Goal: Browse casually

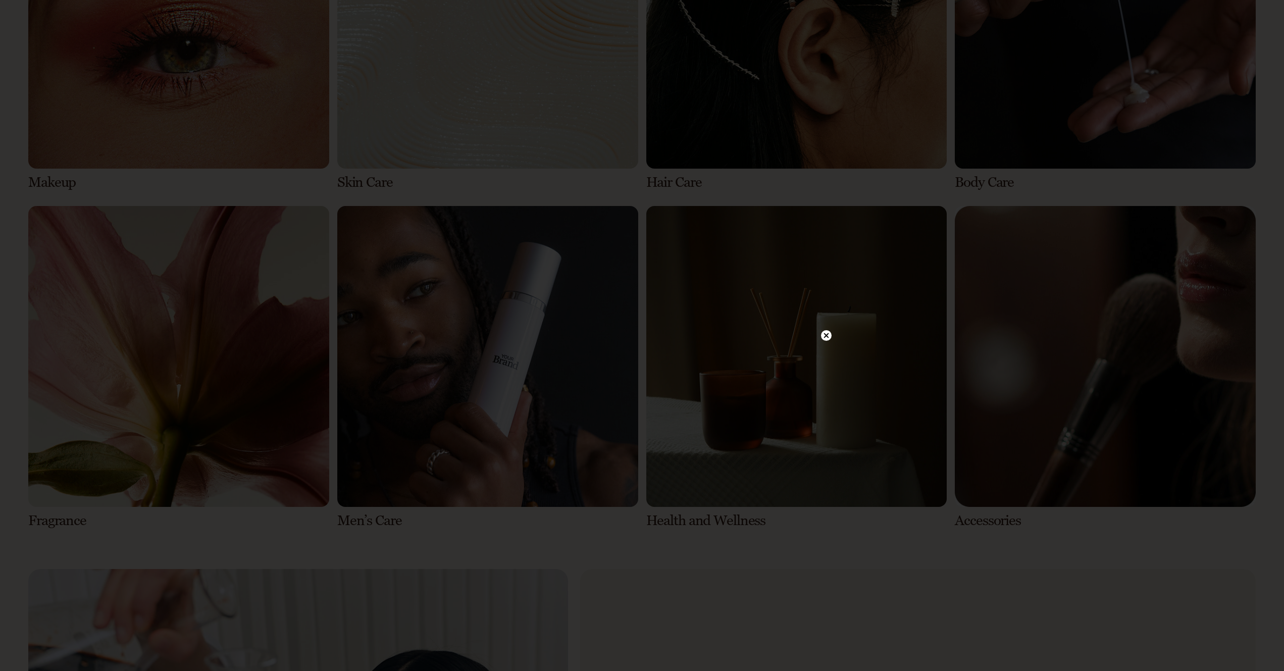
scroll to position [3206, 0]
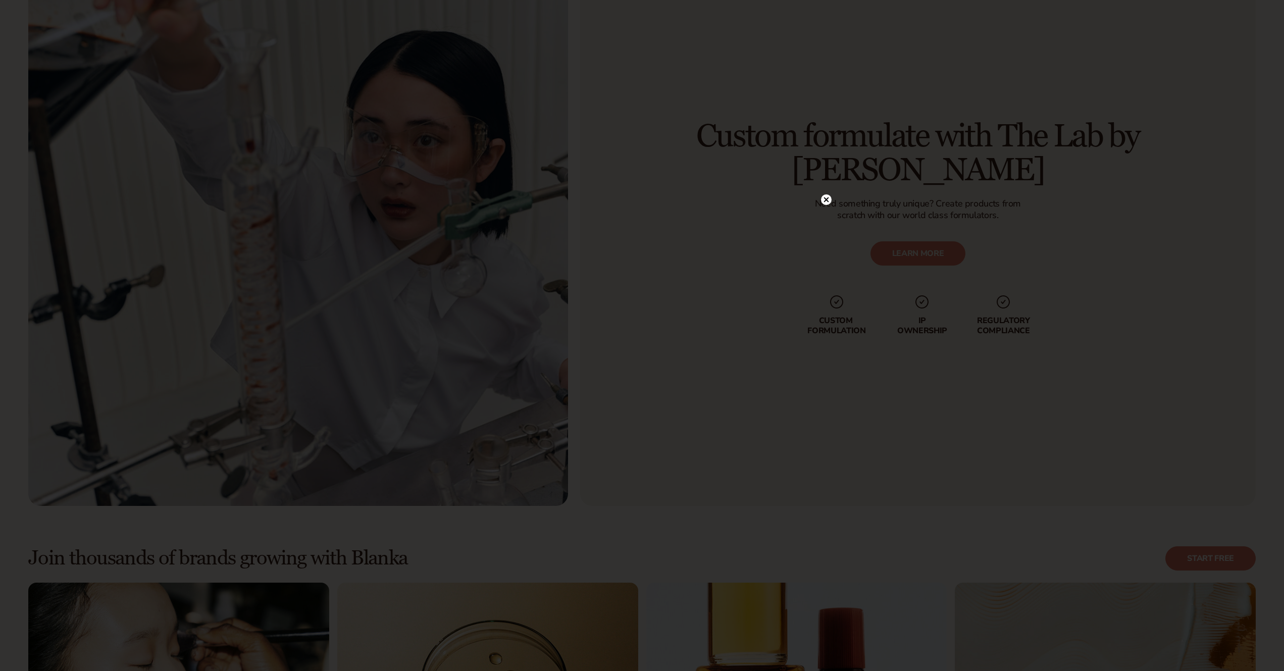
click at [829, 199] on circle at bounding box center [826, 199] width 11 height 11
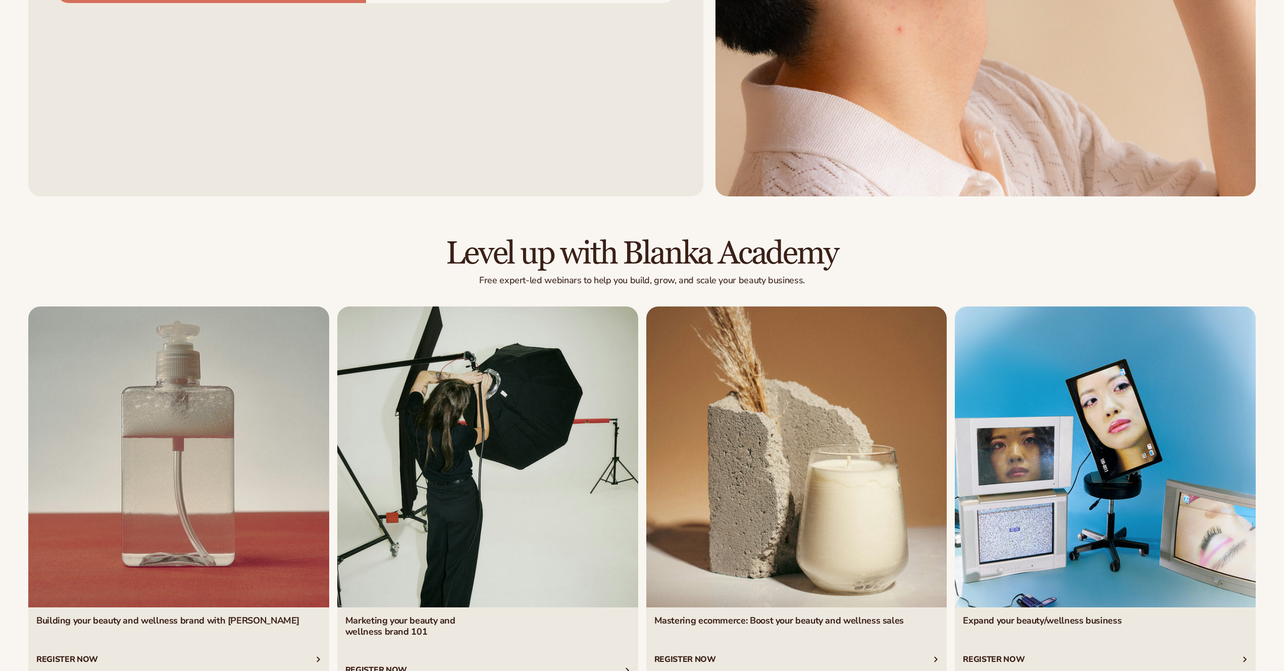
scroll to position [5474, 0]
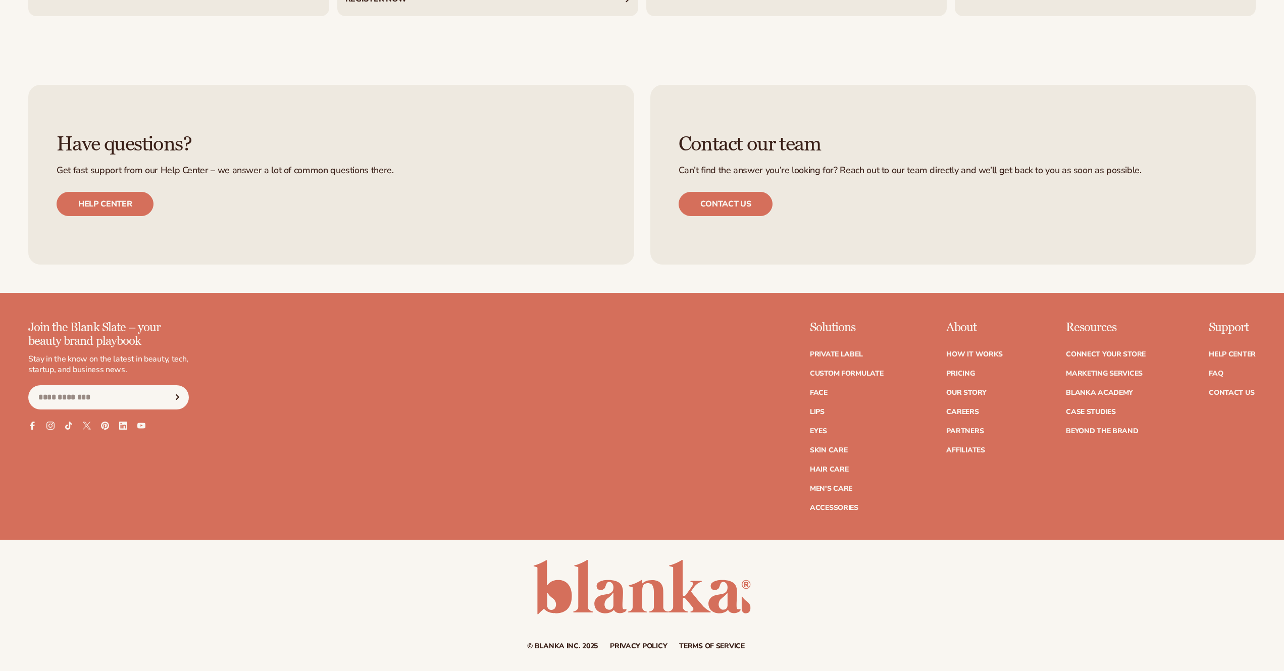
click at [947, 621] on div "© Blanka Inc. 2025 Privacy policy Terms of service Contact information" at bounding box center [642, 605] width 1284 height 131
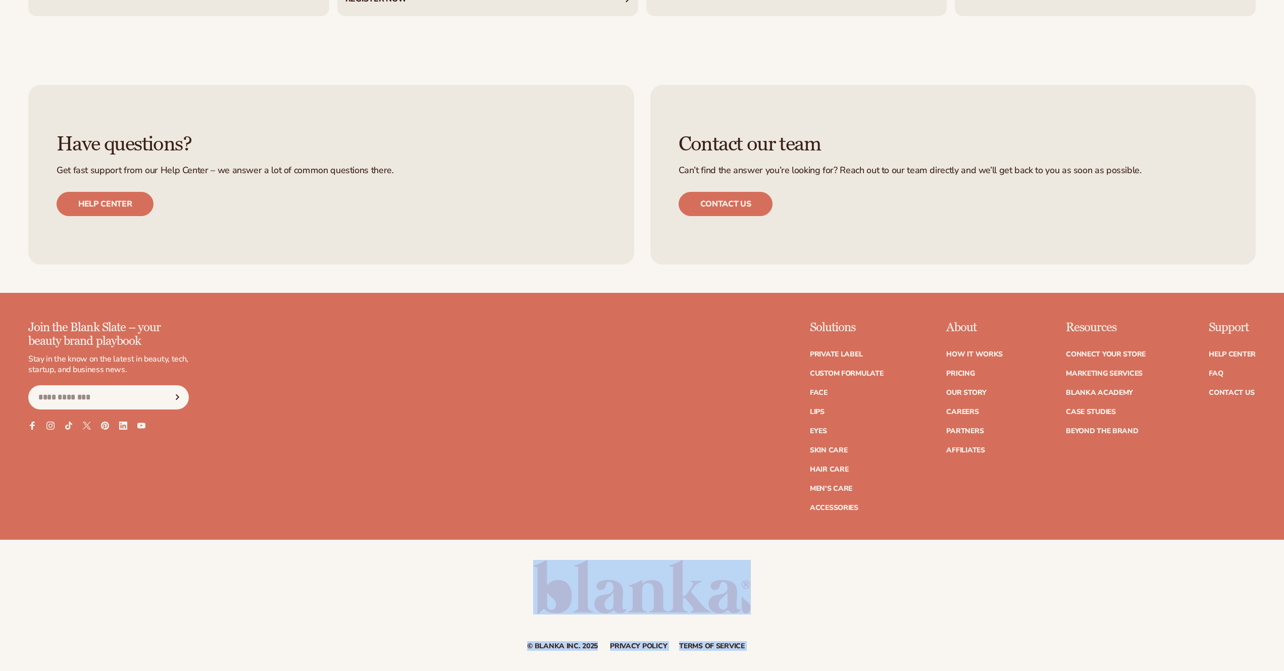
drag, startPoint x: 770, startPoint y: 652, endPoint x: 497, endPoint y: 616, distance: 275.6
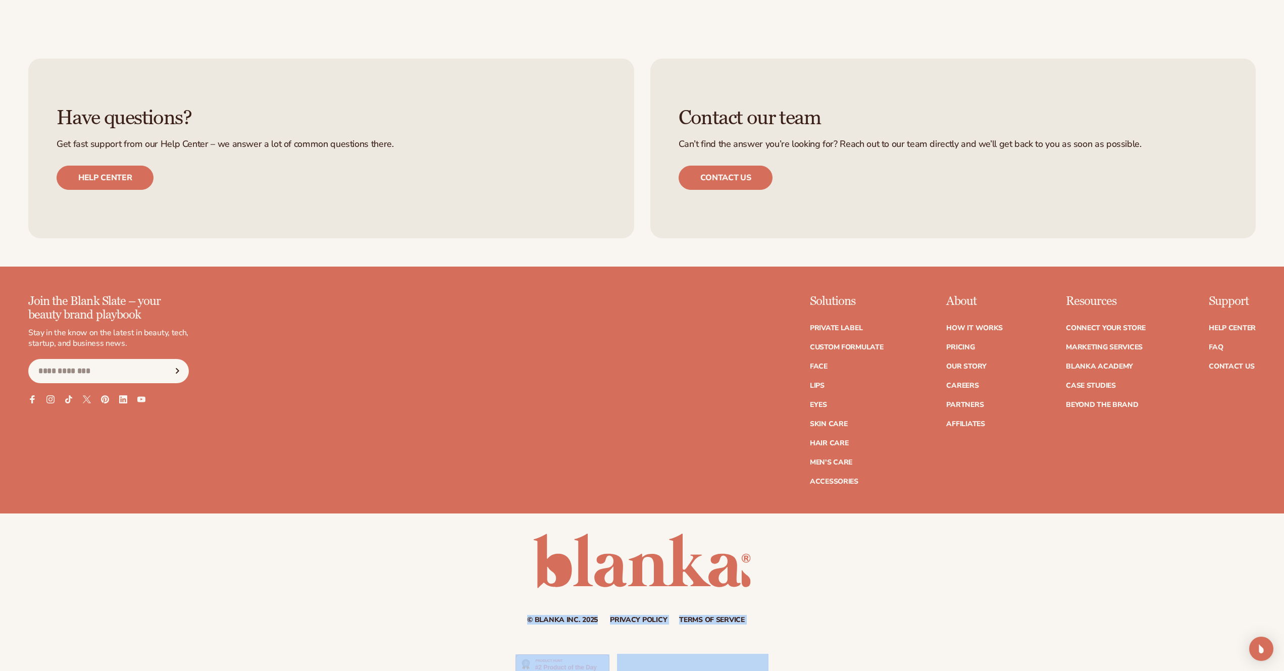
scroll to position [5515, 0]
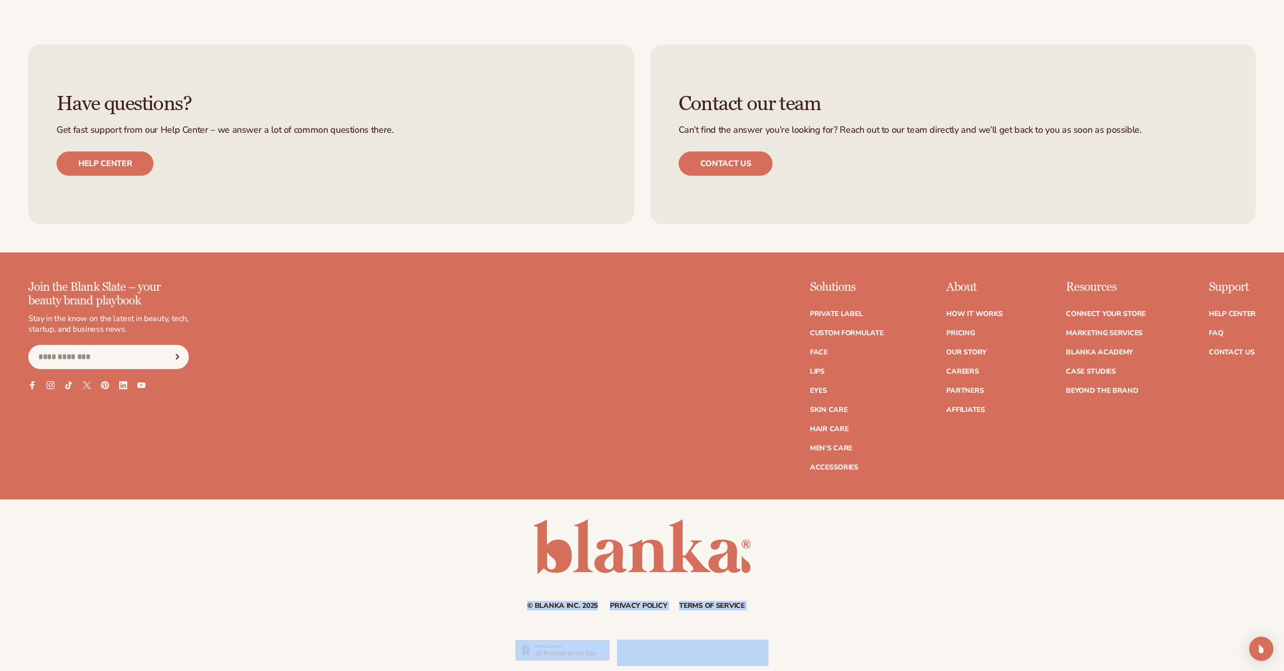
click at [911, 611] on div "© Blanka Inc. 2025 Privacy policy Terms of service Contact information" at bounding box center [642, 564] width 1284 height 131
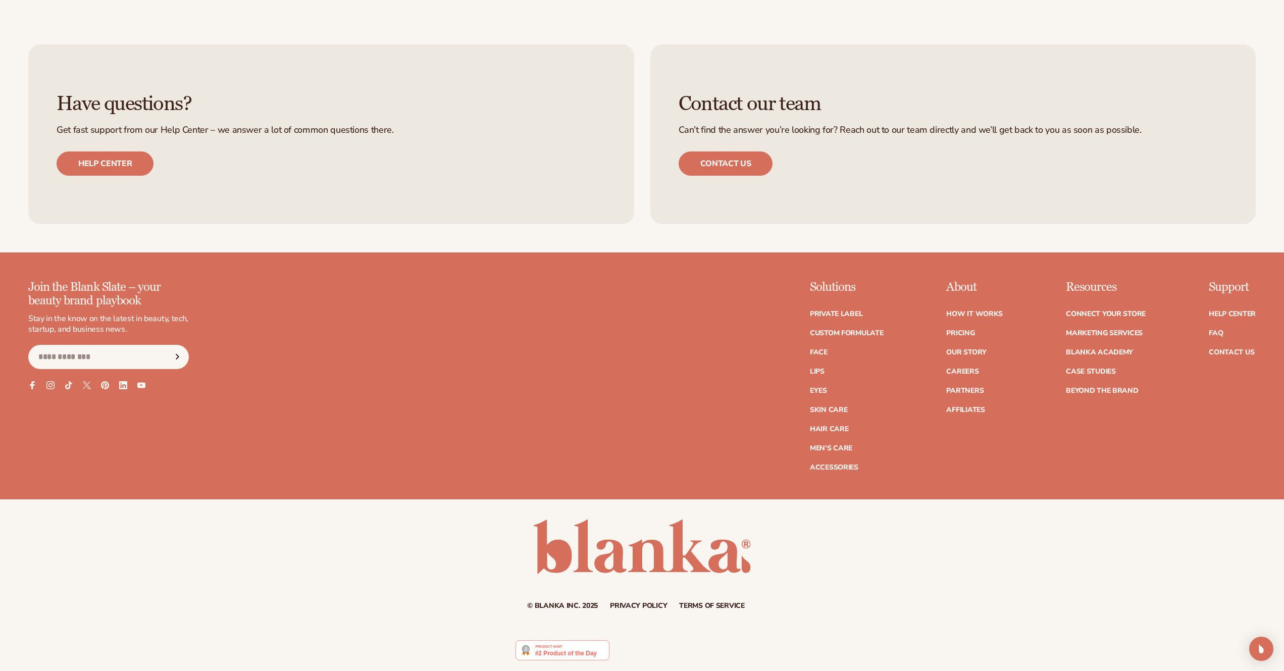
click at [1041, 561] on div "© Blanka Inc. 2025 Privacy policy Terms of service Contact information" at bounding box center [642, 565] width 1284 height 90
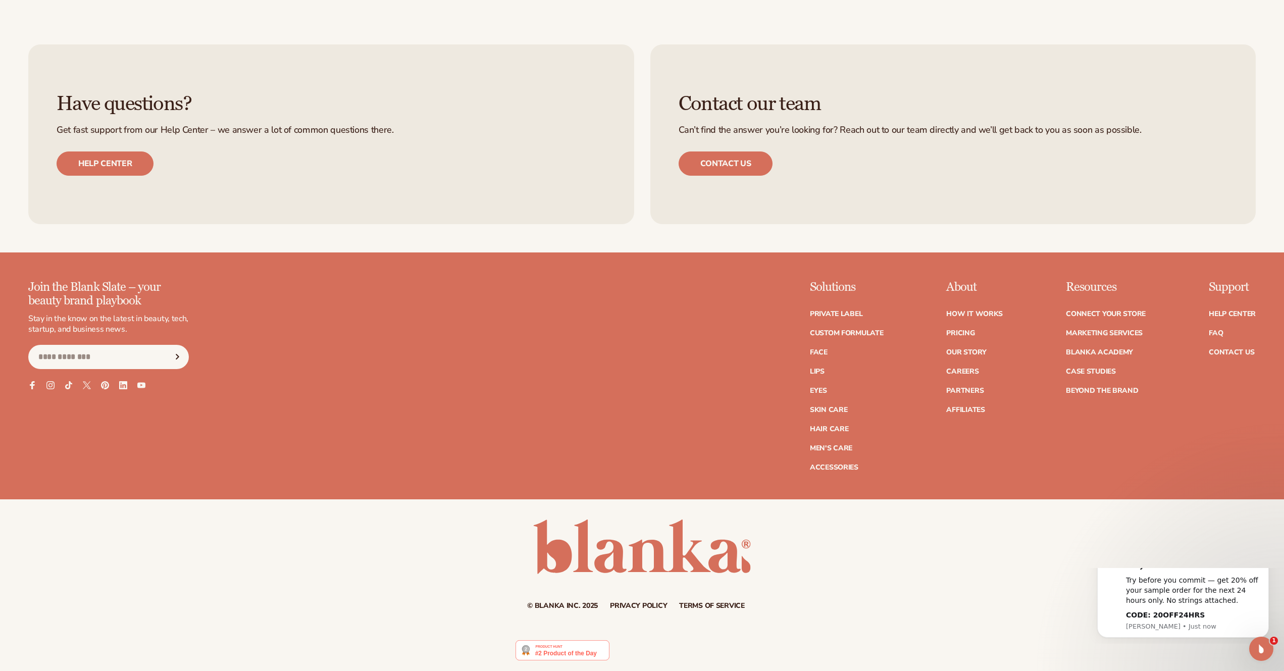
scroll to position [0, 0]
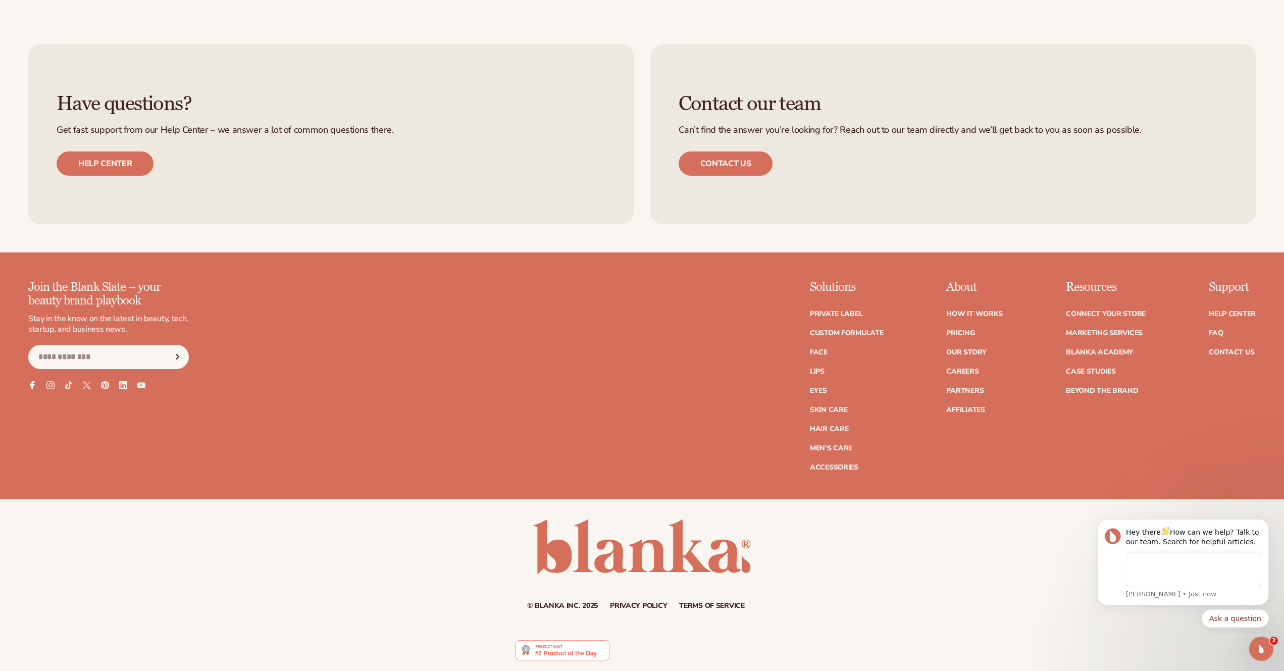
click at [722, 244] on div "Have questions? Get fast support from our Help Center – we answer a lot of comm…" at bounding box center [642, 134] width 1284 height 236
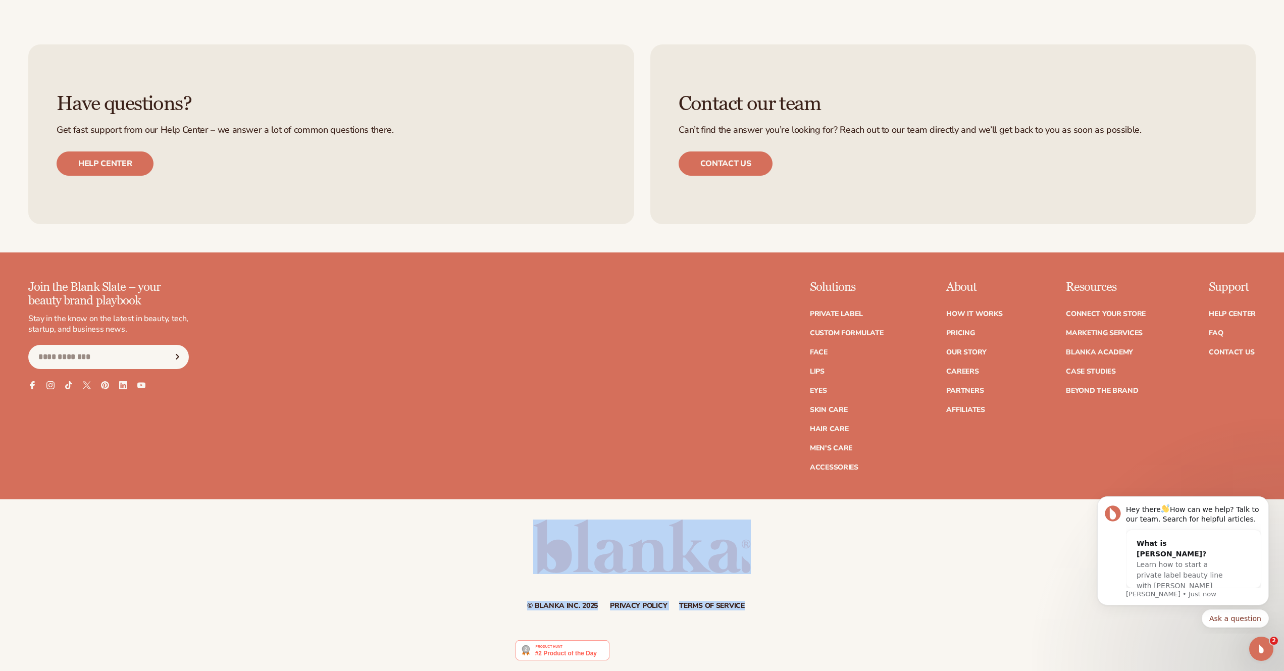
drag, startPoint x: 474, startPoint y: 537, endPoint x: 829, endPoint y: 596, distance: 360.4
click at [829, 596] on div "© Blanka Inc. 2025 Privacy policy Terms of service Contact information" at bounding box center [642, 565] width 1284 height 90
copy div "© Blanka Inc. 2025 Privacy policy Terms of service"
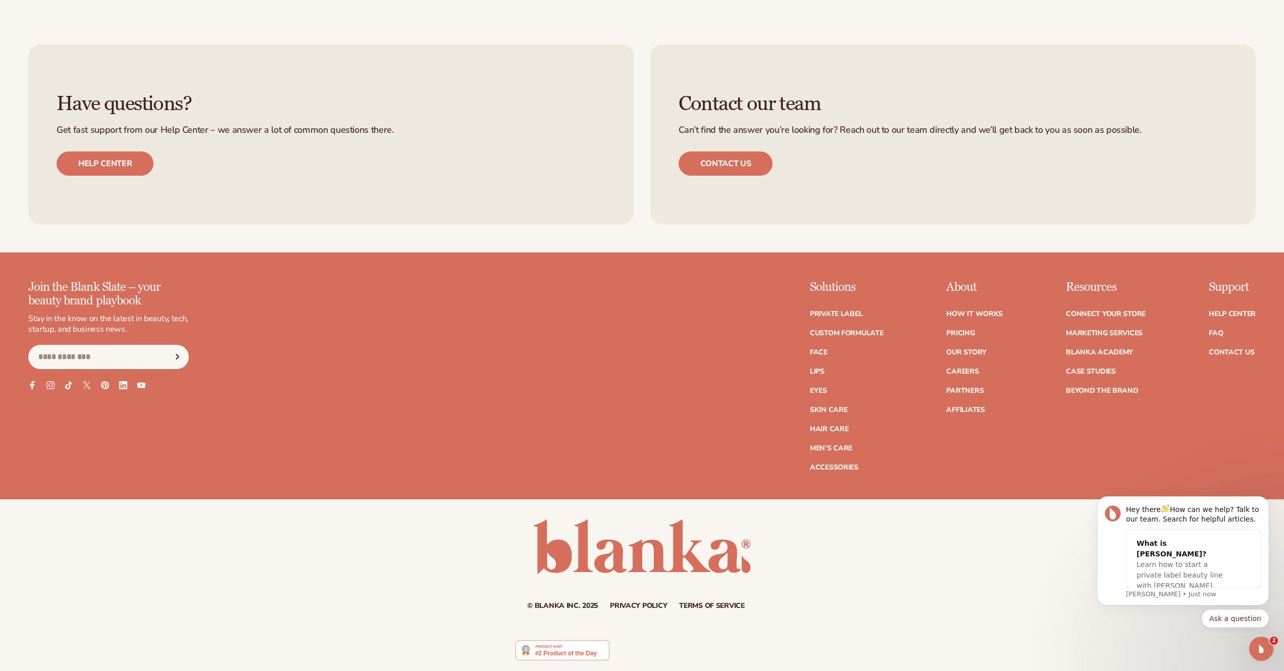
click at [905, 584] on div "© Blanka Inc. 2025 Privacy policy Terms of service Contact information" at bounding box center [642, 565] width 1284 height 90
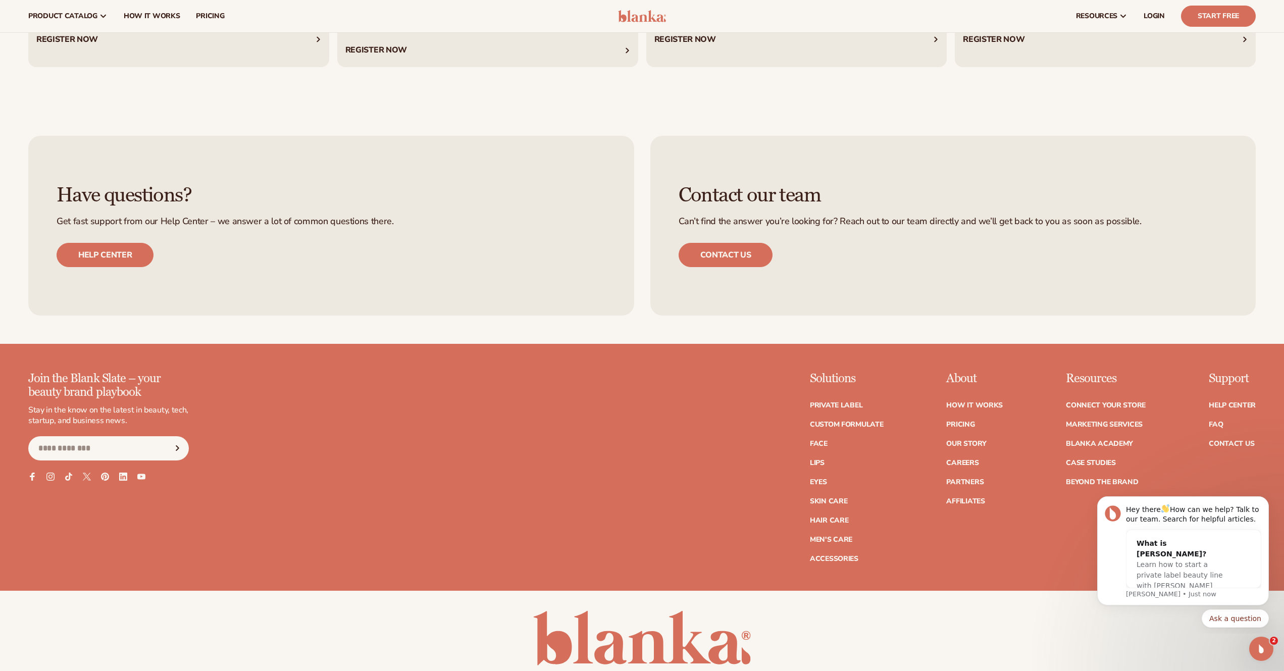
scroll to position [5414, 0]
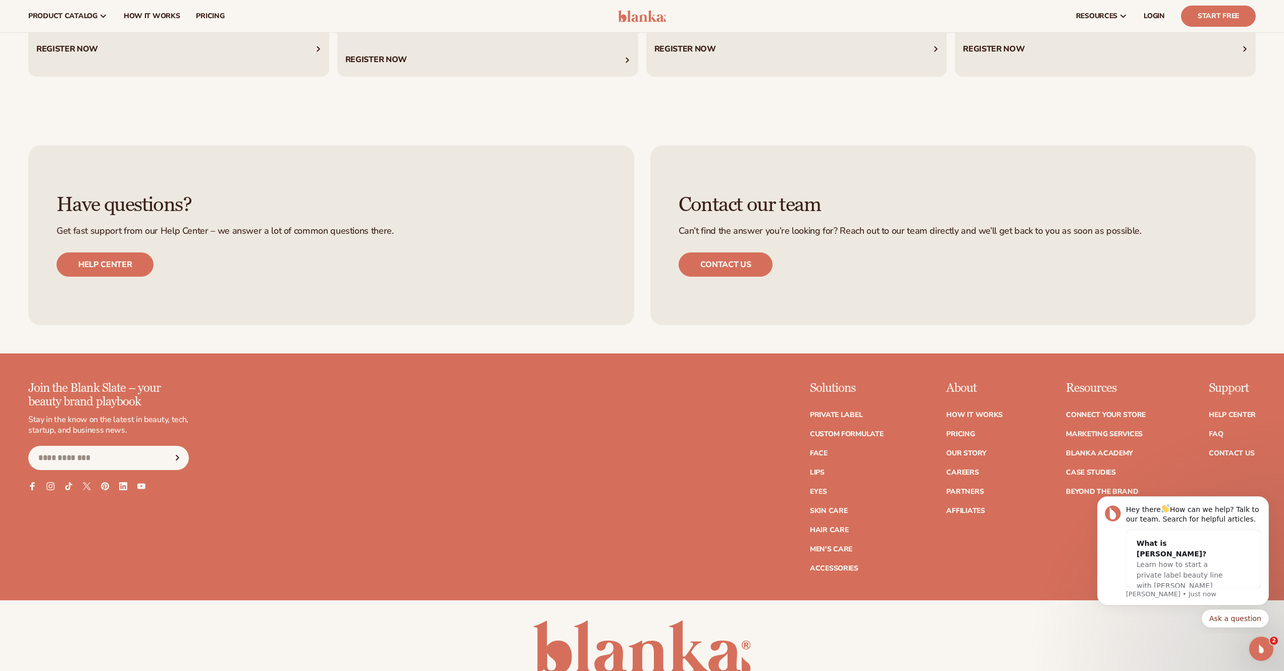
click at [518, 338] on div "Have questions? Get fast support from our Help Center – we answer a lot of comm…" at bounding box center [642, 235] width 1284 height 236
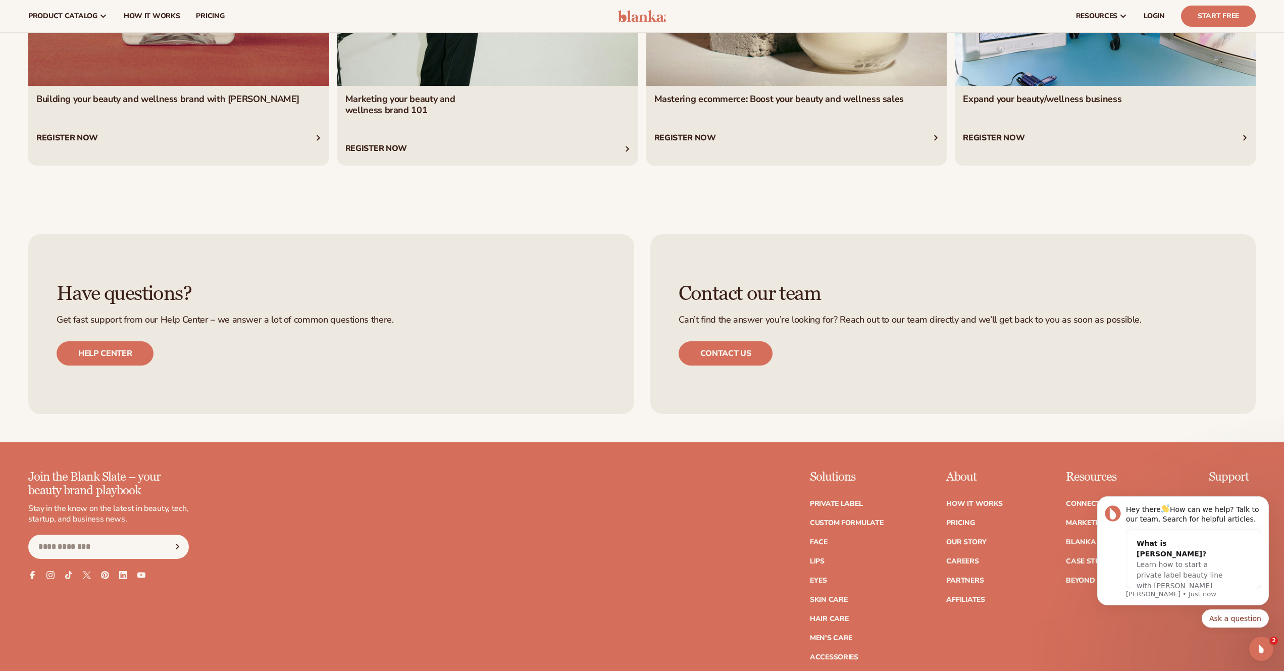
scroll to position [5212, 0]
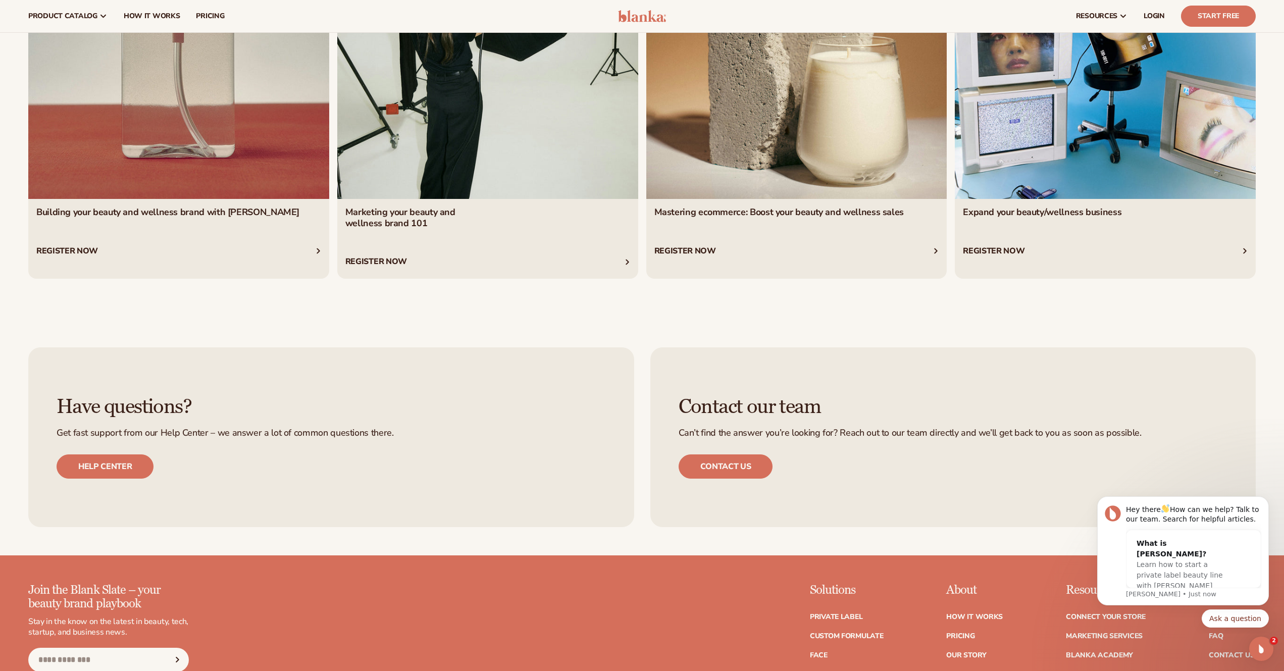
click at [495, 311] on div "Level up with Blanka Academy Free expert-led webinars to help you build, grow, …" at bounding box center [642, 54] width 1284 height 532
drag, startPoint x: 427, startPoint y: 458, endPoint x: 407, endPoint y: 460, distance: 20.4
click at [407, 460] on div "Have questions? Get fast support from our Help Center – we answer a lot of comm…" at bounding box center [331, 437] width 606 height 180
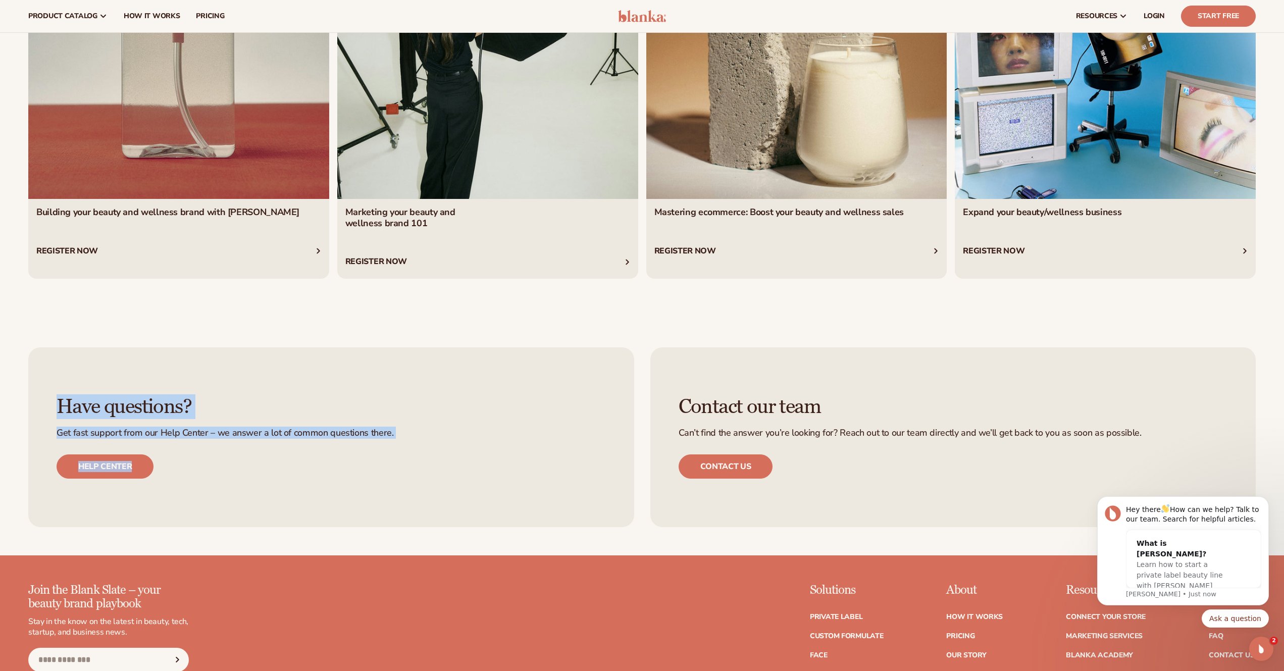
drag, startPoint x: 310, startPoint y: 431, endPoint x: 38, endPoint y: 399, distance: 273.6
click at [38, 399] on div "Have questions? Get fast support from our Help Center – we answer a lot of comm…" at bounding box center [331, 437] width 606 height 180
copy div "Have questions? Get fast support from our Help Center – we answer a lot of comm…"
click at [231, 324] on div "Have questions? Get fast support from our Help Center – we answer a lot of comm…" at bounding box center [642, 437] width 1284 height 236
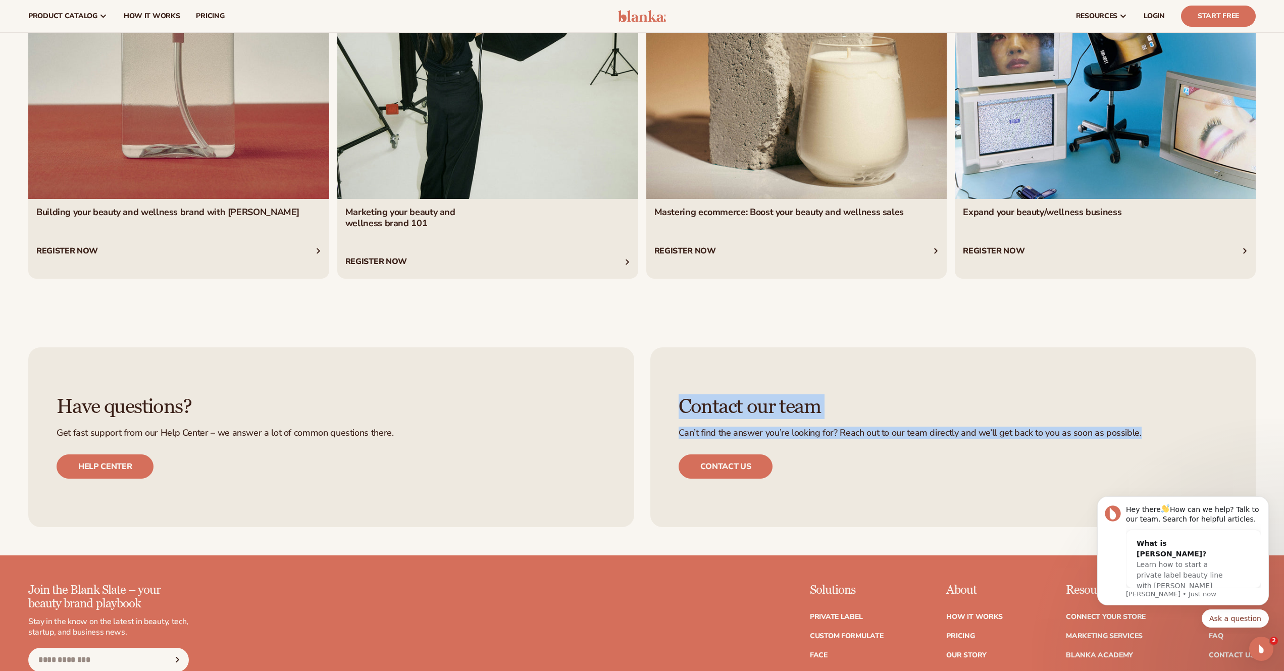
drag, startPoint x: 672, startPoint y: 406, endPoint x: 1154, endPoint y: 437, distance: 482.3
click at [1154, 437] on div "Contact our team Can’t find the answer you’re looking for? Reach out to our tea…" at bounding box center [953, 437] width 606 height 180
copy div "Contact our team Can’t find the answer you’re looking for? Reach out to our tea…"
click at [914, 321] on div "Have questions? Get fast support from our Help Center – we answer a lot of comm…" at bounding box center [642, 437] width 1284 height 236
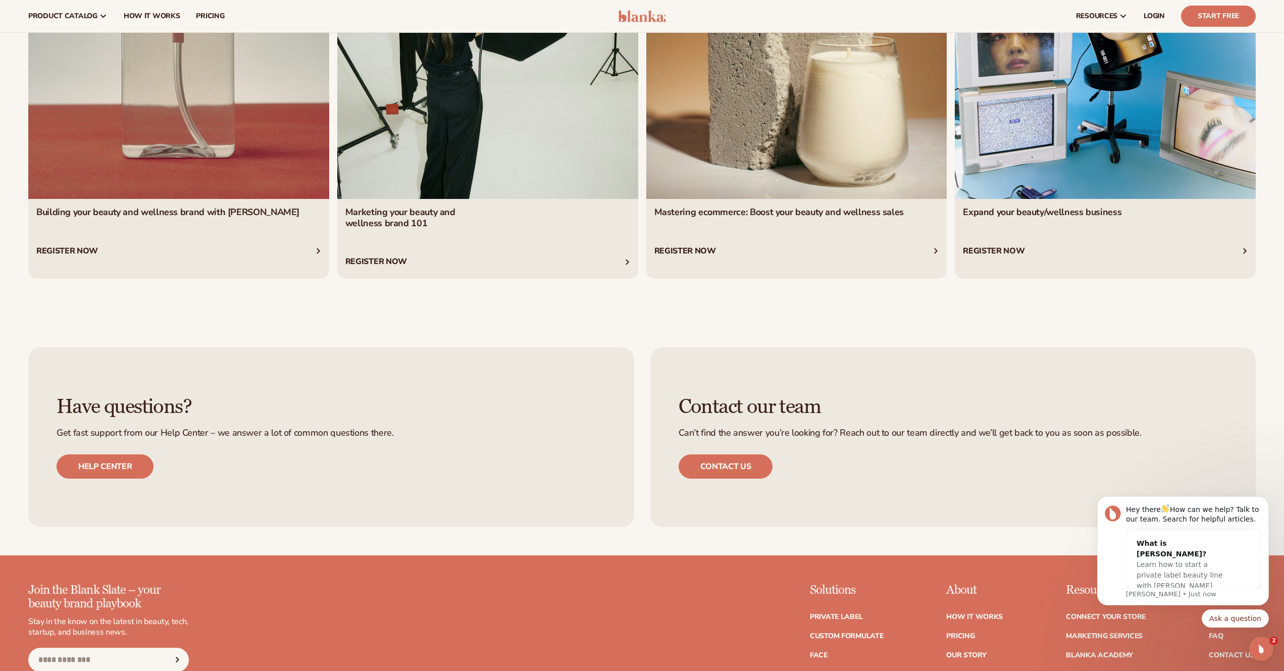
click at [898, 324] on div "Have questions? Get fast support from our Help Center – we answer a lot of comm…" at bounding box center [642, 437] width 1284 height 236
drag, startPoint x: 897, startPoint y: 430, endPoint x: 1021, endPoint y: 449, distance: 124.7
click at [1021, 449] on div "Contact our team Can’t find the answer you’re looking for? Reach out to our tea…" at bounding box center [953, 437] width 606 height 180
copy div "ur team directly and we’ll get back to you as soon as possible. Contact us"
click at [1010, 332] on div "Have questions? Get fast support from our Help Center – we answer a lot of comm…" at bounding box center [642, 437] width 1284 height 236
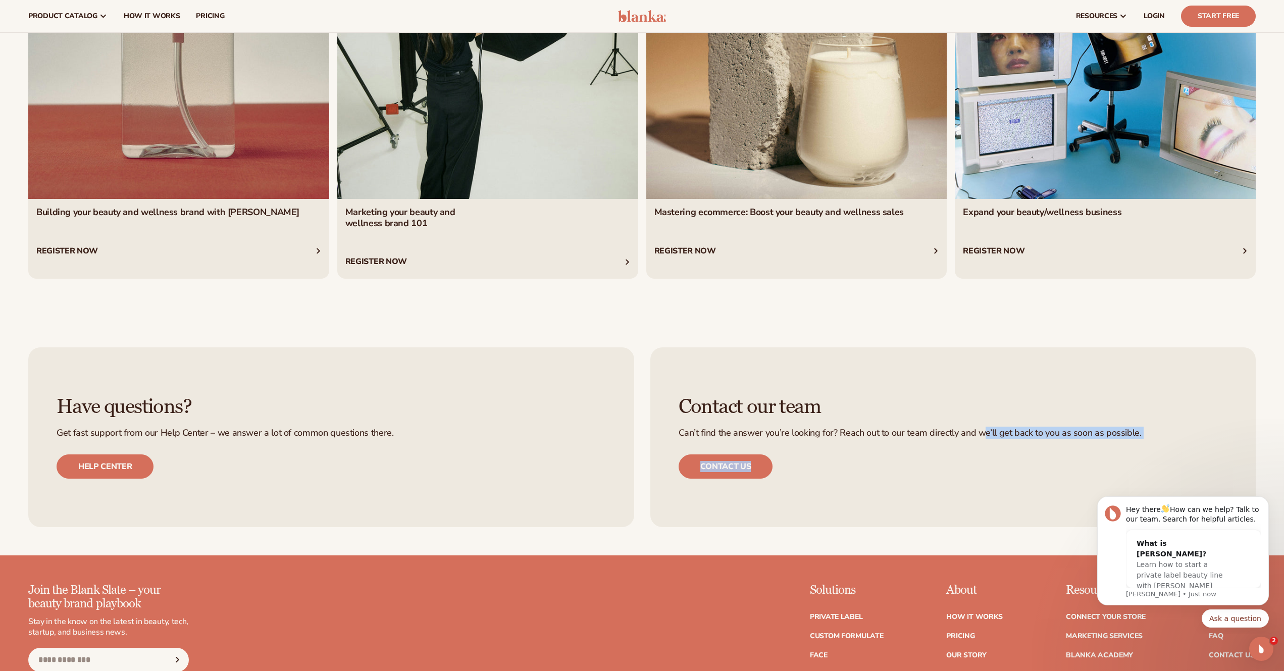
drag, startPoint x: 987, startPoint y: 432, endPoint x: 1160, endPoint y: 440, distance: 173.4
click at [1160, 440] on div "Contact our team Can’t find the answer you’re looking for? Reach out to our tea…" at bounding box center [953, 437] width 606 height 180
copy div "e’ll get back to you as soon as possible. Contact us"
click at [1045, 332] on div "Have questions? Get fast support from our Help Center – we answer a lot of comm…" at bounding box center [642, 437] width 1284 height 236
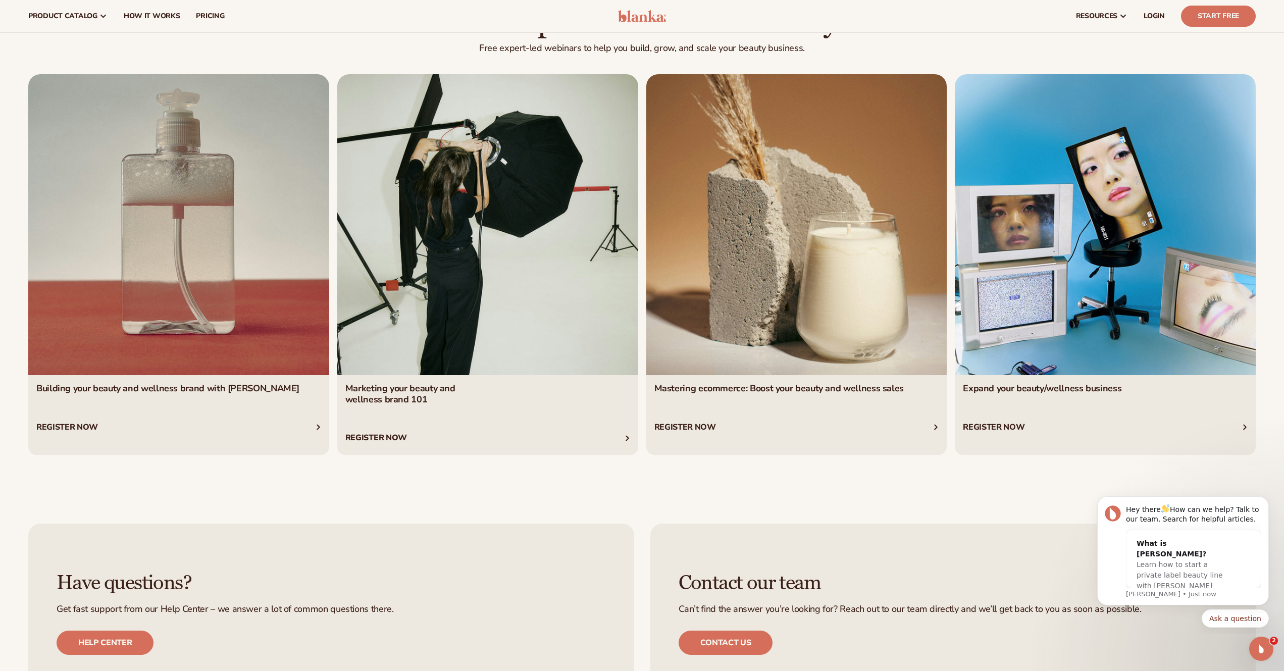
scroll to position [4909, 0]
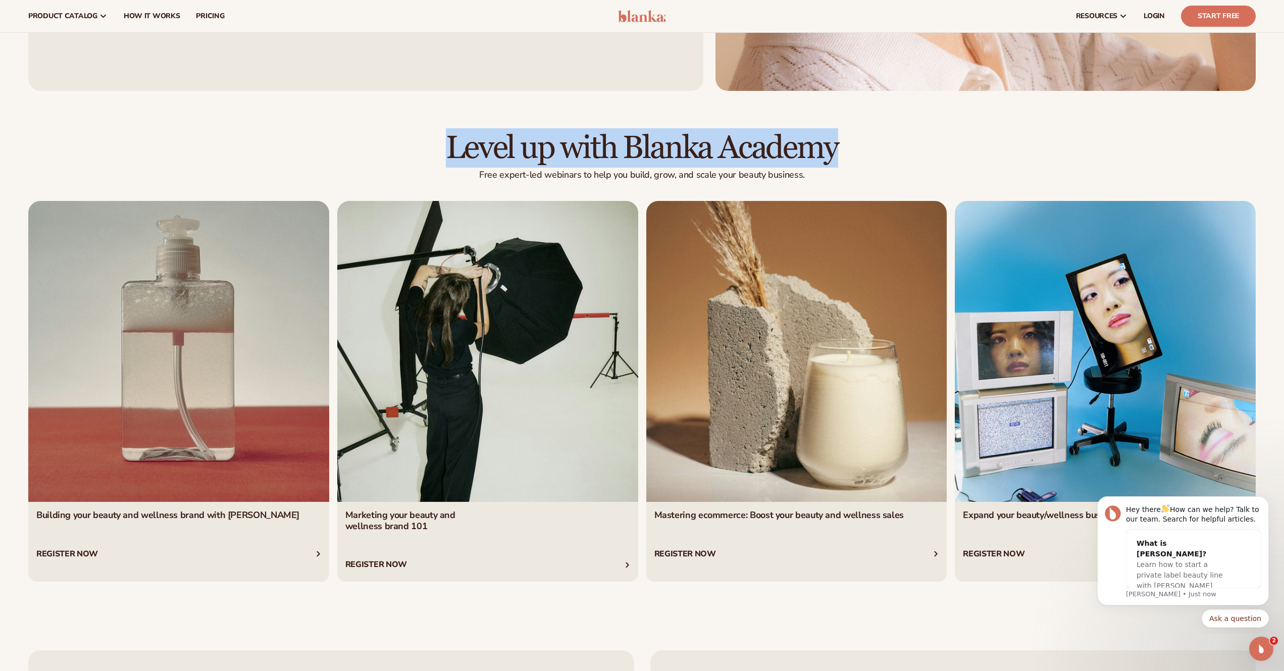
drag, startPoint x: 855, startPoint y: 142, endPoint x: 405, endPoint y: 137, distance: 450.0
click at [405, 137] on h2 "Level up with Blanka Academy" at bounding box center [642, 148] width 1228 height 34
copy h2 "Level up with Blanka Academy"
click at [405, 137] on h2 "Level up with Blanka Academy" at bounding box center [642, 148] width 1228 height 34
drag, startPoint x: 532, startPoint y: 147, endPoint x: 885, endPoint y: 158, distance: 353.2
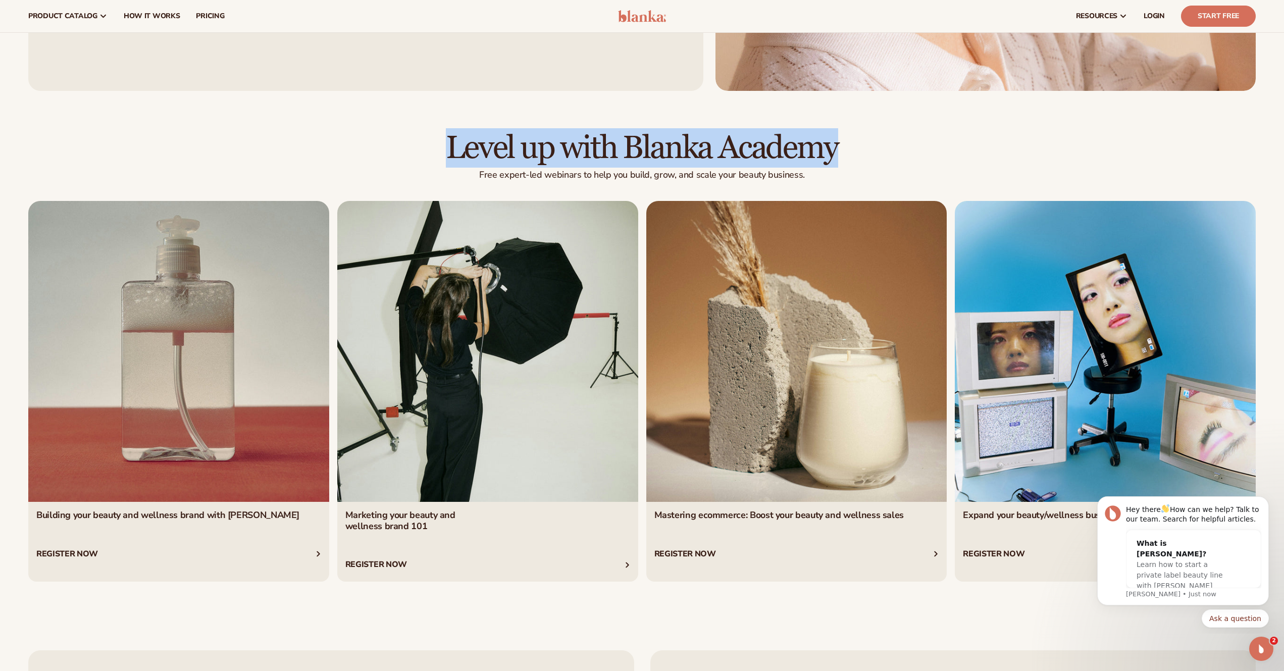
click at [885, 158] on h2 "Level up with Blanka Academy" at bounding box center [642, 148] width 1228 height 34
copy h2 "Level up with Blanka Academy"
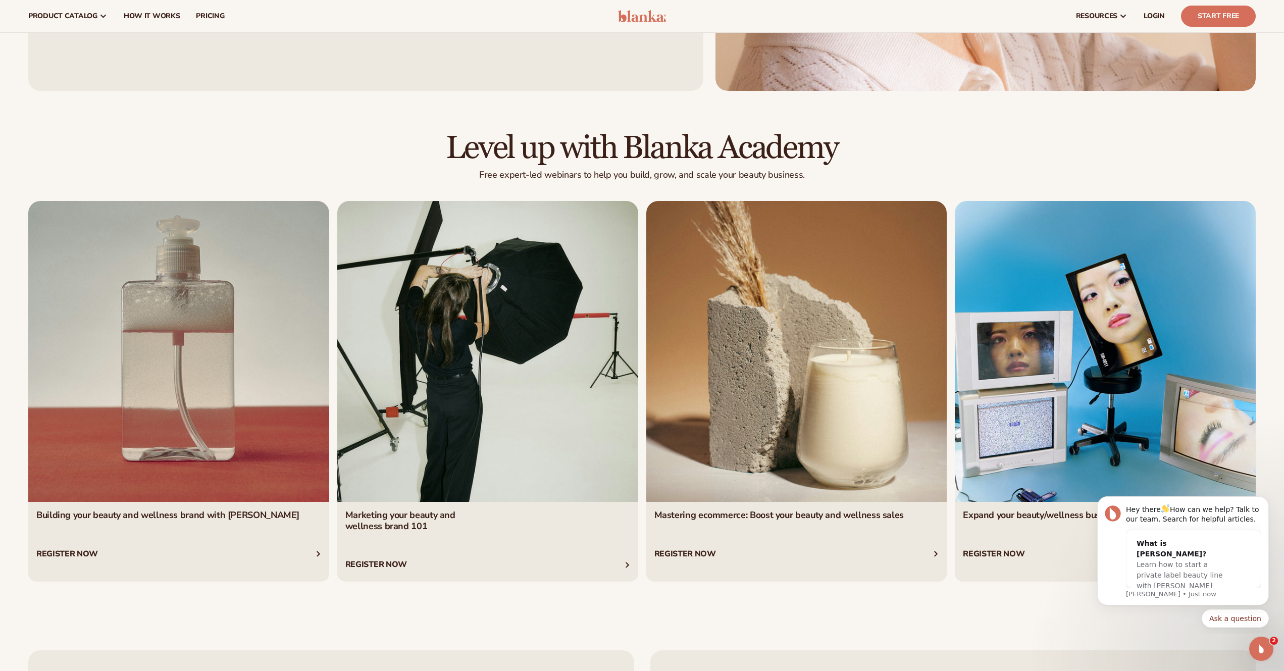
click at [874, 166] on div "Level up with Blanka Academy Free expert-led webinars to help you build, grow, …" at bounding box center [642, 156] width 1228 height 50
click at [873, 166] on div "Level up with Blanka Academy Free expert-led webinars to help you build, grow, …" at bounding box center [642, 156] width 1228 height 50
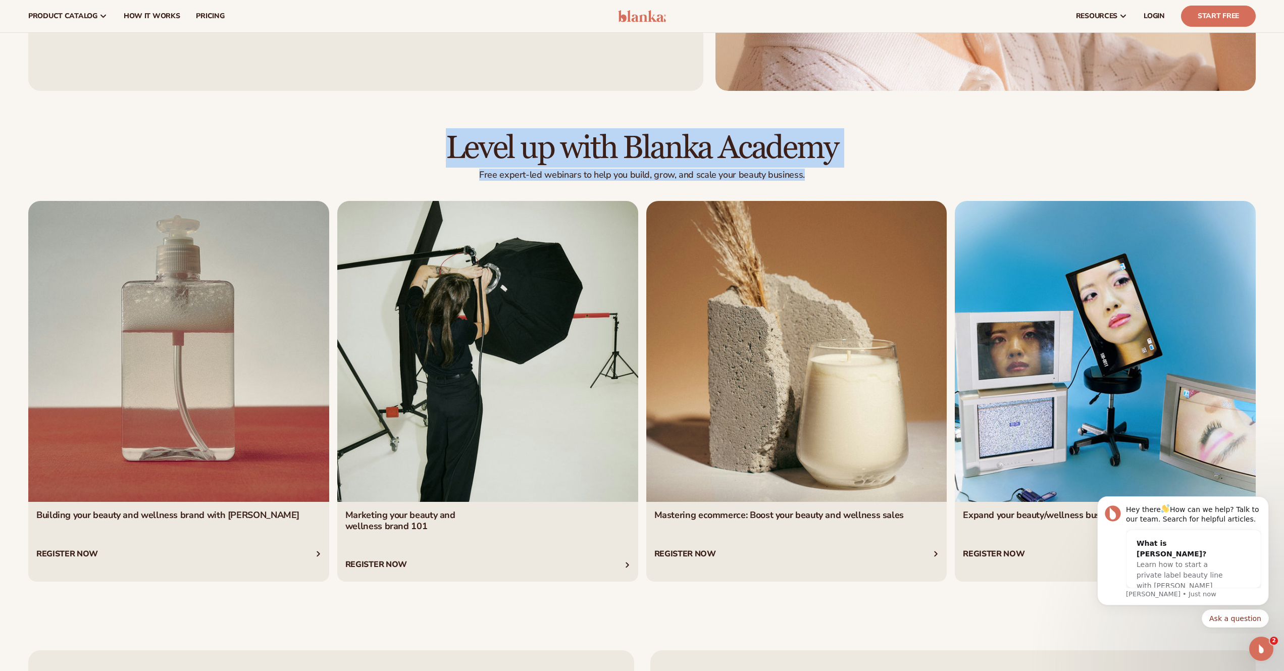
drag, startPoint x: 813, startPoint y: 170, endPoint x: 442, endPoint y: 130, distance: 373.3
click at [442, 130] on div "Level up with Blanka Academy Free expert-led webinars to help you build, grow, …" at bounding box center [642, 357] width 1284 height 532
copy div "Level up with [PERSON_NAME] Academy Free expert-led webinars to help you build,…"
click at [385, 164] on h2 "Level up with Blanka Academy" at bounding box center [642, 148] width 1228 height 34
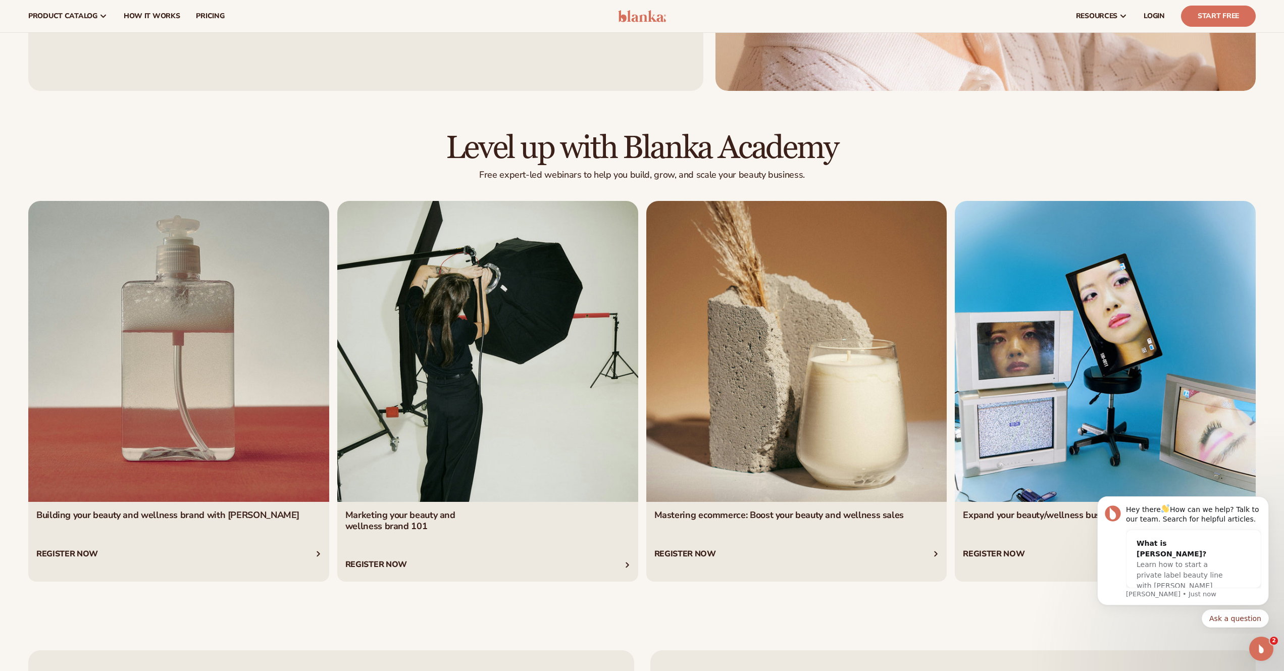
click at [527, 620] on div "Level up with Blanka Academy Free expert-led webinars to help you build, grow, …" at bounding box center [642, 357] width 1284 height 532
click at [885, 141] on h2 "Level up with Blanka Academy" at bounding box center [642, 148] width 1228 height 34
click at [754, 602] on div "Level up with Blanka Academy Free expert-led webinars to help you build, grow, …" at bounding box center [642, 357] width 1284 height 532
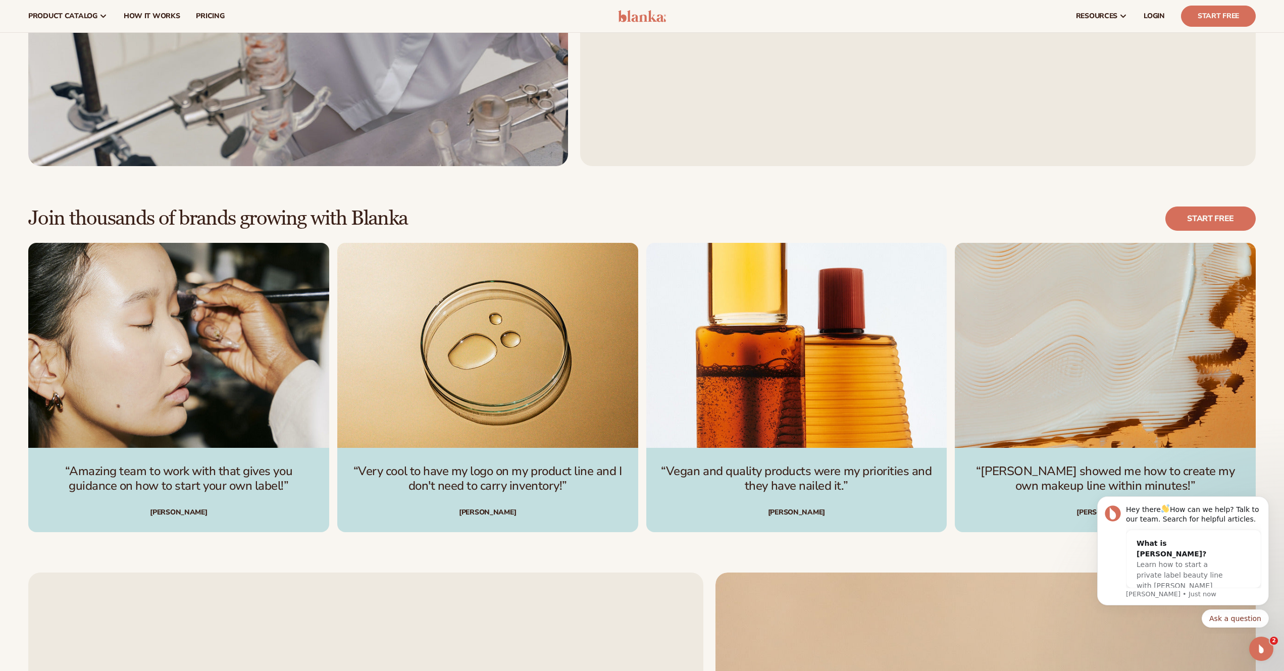
scroll to position [3747, 0]
click at [552, 202] on div "Join thousands of brands growing with Blanka Start free “Amazing team to work w…" at bounding box center [642, 370] width 1284 height 407
click at [305, 483] on p "“Amazing team to work with that gives you guidance on how to start your own lab…" at bounding box center [178, 479] width 277 height 29
click at [280, 486] on p "“Amazing team to work with that gives you guidance on how to start your own lab…" at bounding box center [178, 479] width 277 height 29
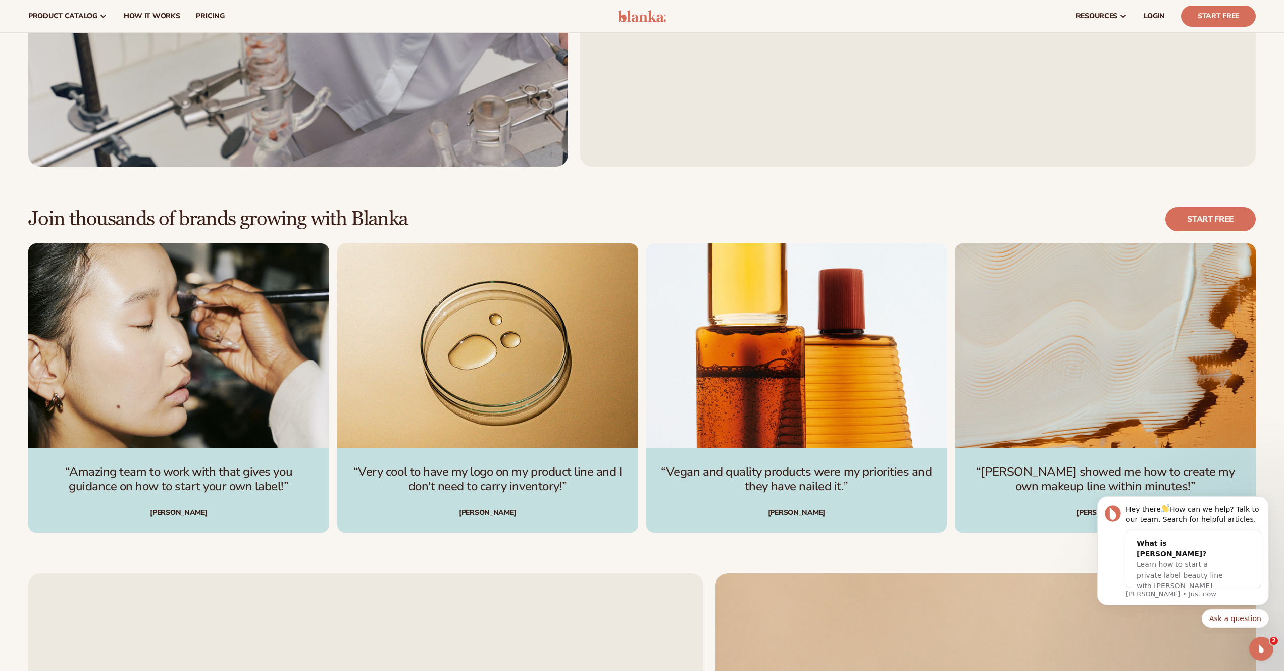
click at [43, 465] on p "“Amazing team to work with that gives you guidance on how to start your own lab…" at bounding box center [178, 479] width 277 height 29
click at [571, 492] on p "“Very cool to have my logo on my product line and I don't need to carry invento…" at bounding box center [487, 479] width 277 height 29
click at [830, 494] on div "“Vegan and quality products were my priorities and they have nailed it.” [PERSO…" at bounding box center [796, 490] width 301 height 85
click at [943, 195] on div "Join thousands of brands growing with Blanka Start free “Amazing team to work w…" at bounding box center [642, 370] width 1284 height 407
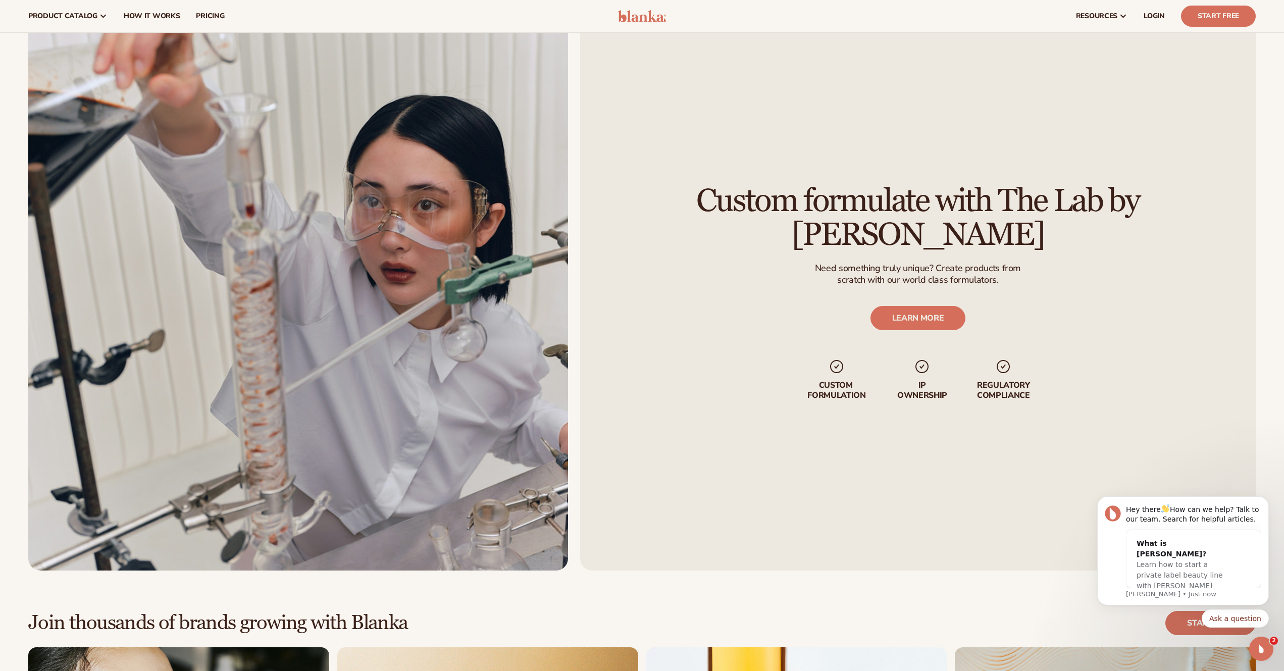
scroll to position [3292, 0]
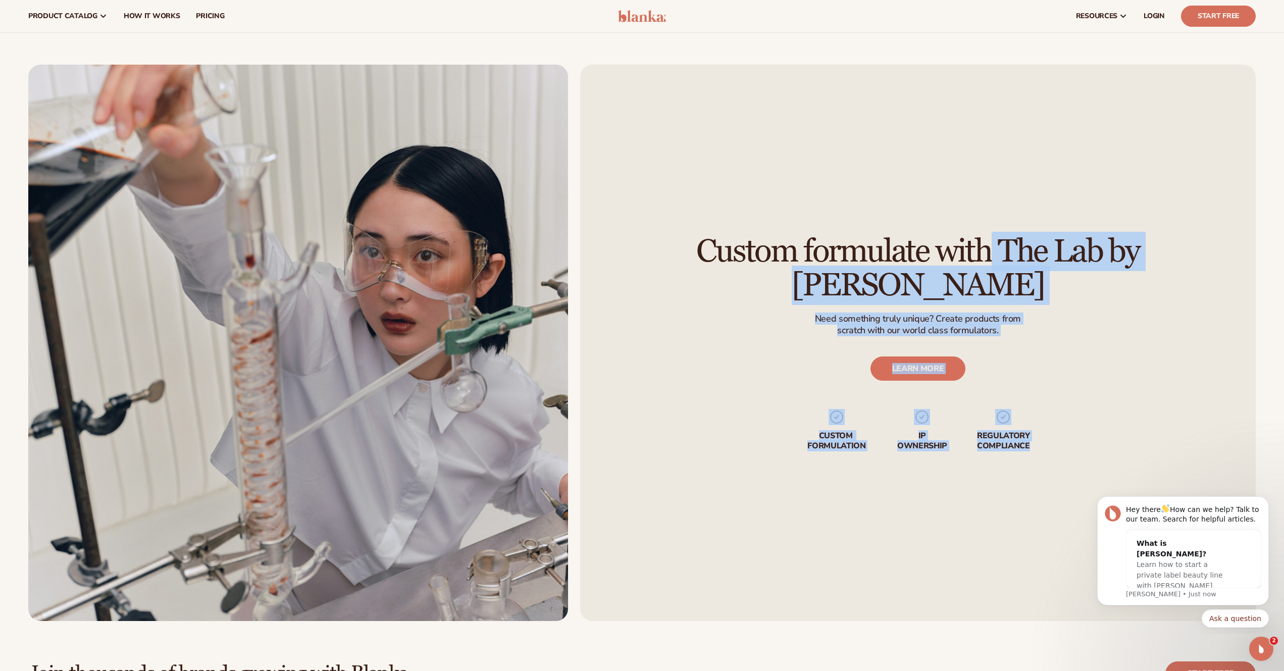
drag, startPoint x: 660, startPoint y: 263, endPoint x: 1088, endPoint y: 333, distance: 434.5
click at [1163, 297] on div "Custom formulate with The Lab by [PERSON_NAME] Need something truly unique? Cre…" at bounding box center [918, 343] width 676 height 557
copy div "Custom formulate with The Lab by [PERSON_NAME] Need something truly unique? Cre…"
click at [1088, 333] on div "Custom formulate with The Lab by [PERSON_NAME] Need something truly unique? Cre…" at bounding box center [918, 343] width 676 height 557
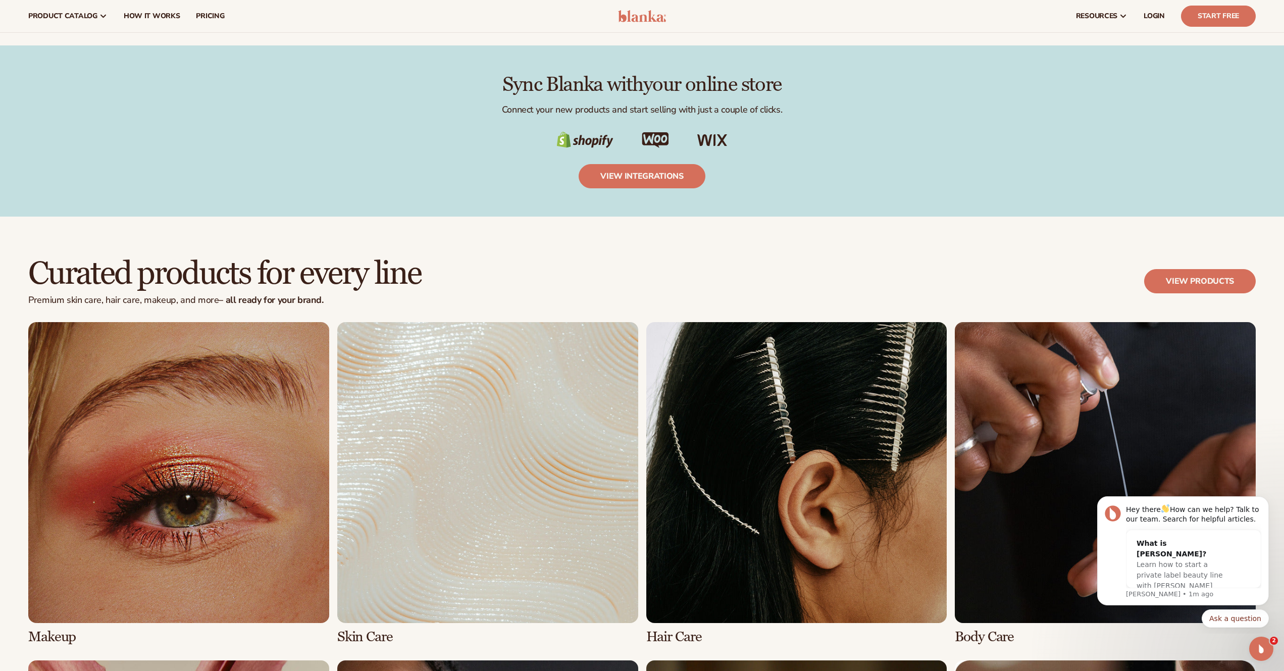
scroll to position [2232, 0]
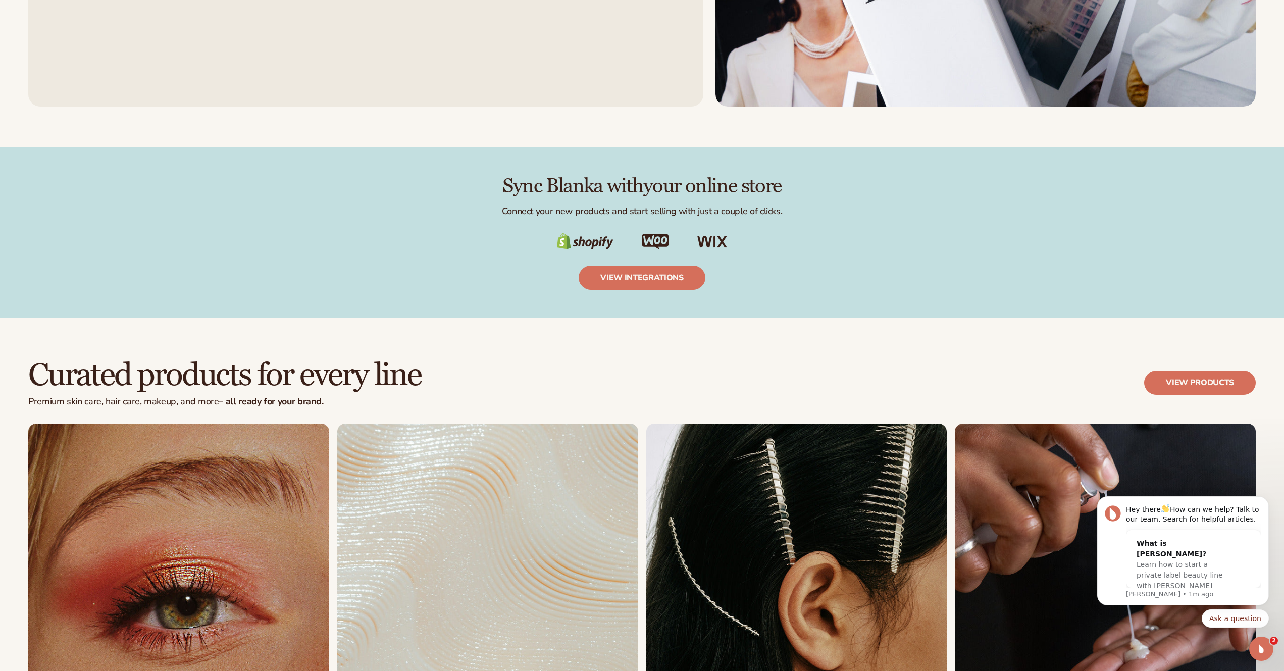
scroll to position [2383, 0]
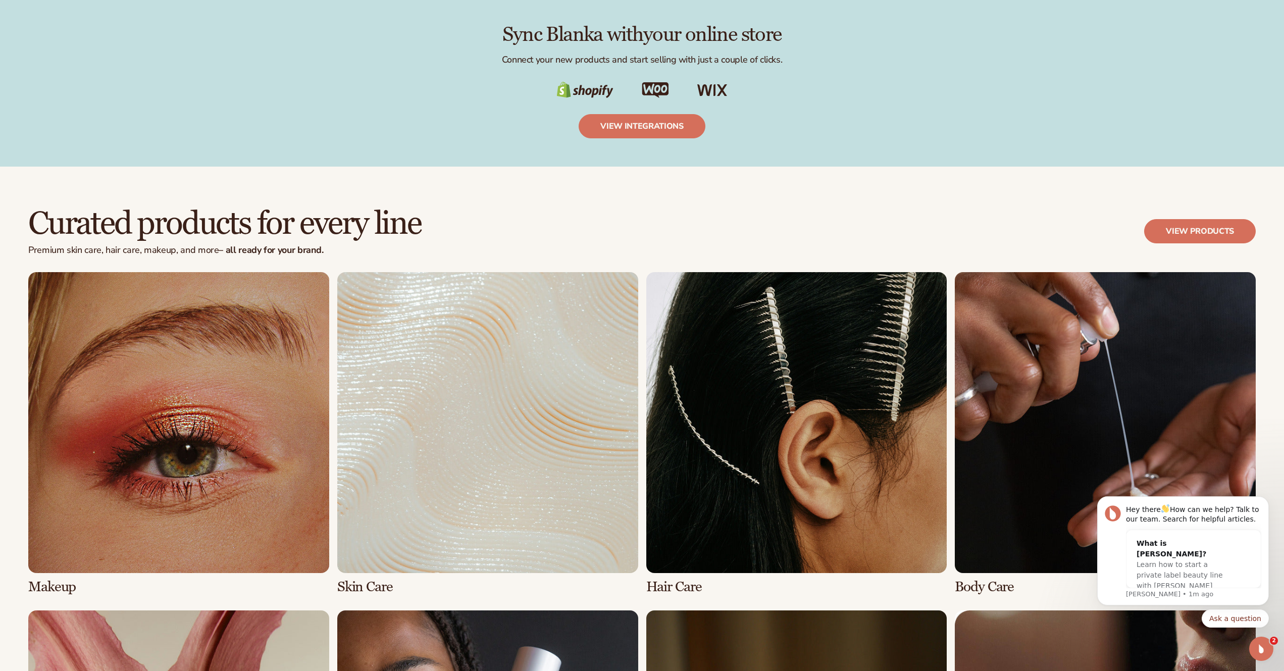
click at [821, 213] on div "Curated products for every line Premium [MEDICAL_DATA], hair care, makeup, and …" at bounding box center [642, 239] width 1228 height 65
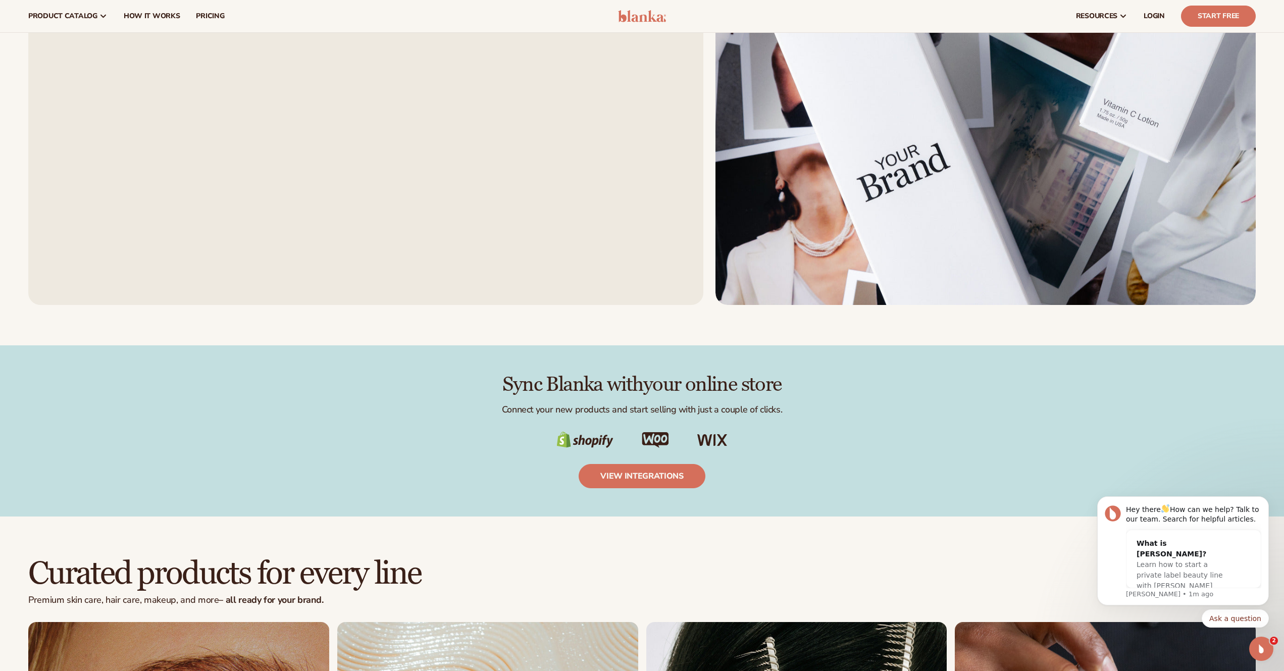
scroll to position [2030, 0]
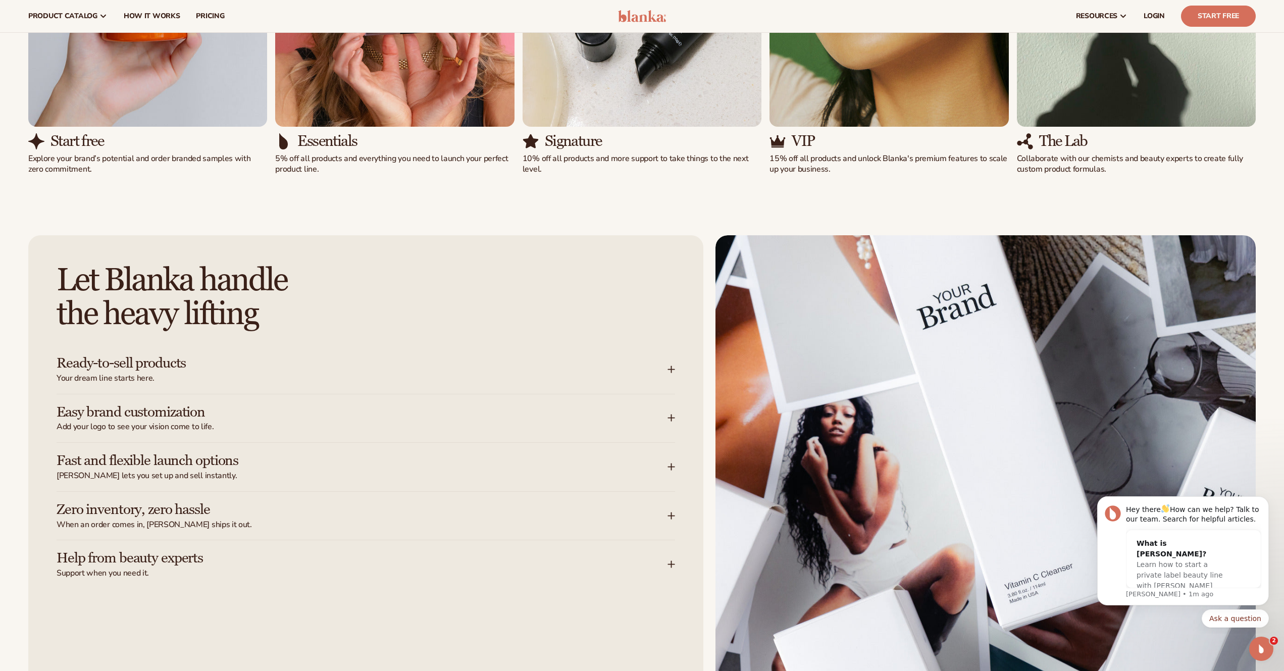
scroll to position [1424, 0]
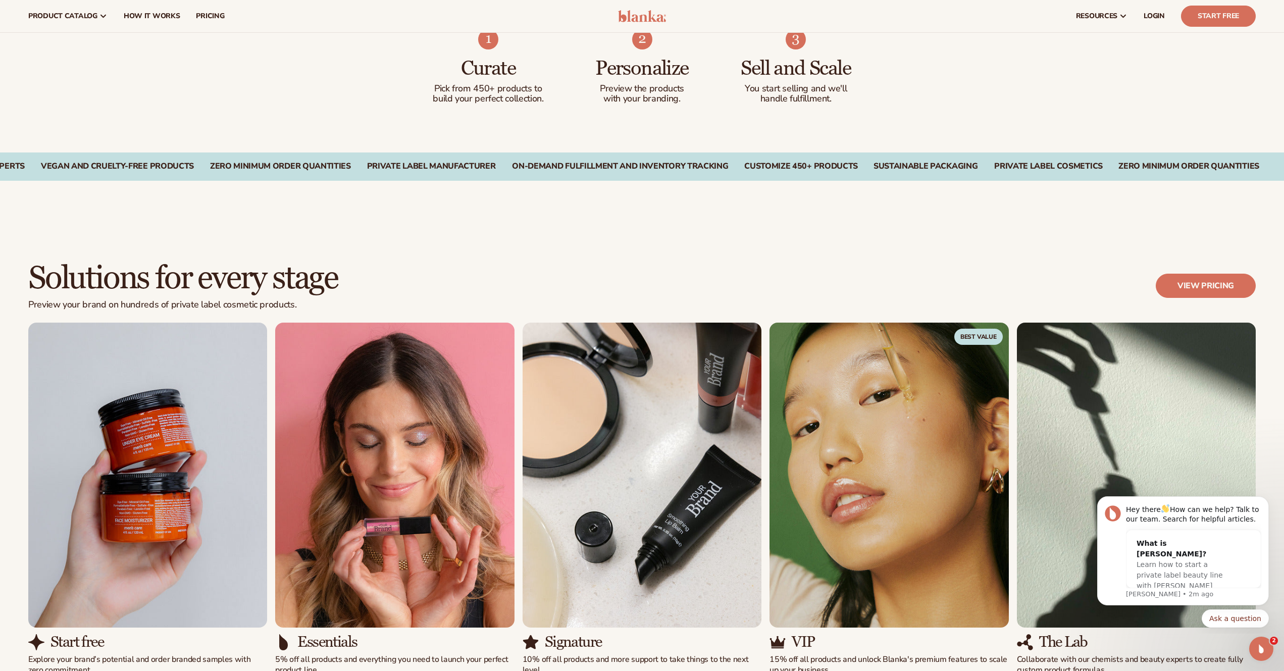
scroll to position [818, 0]
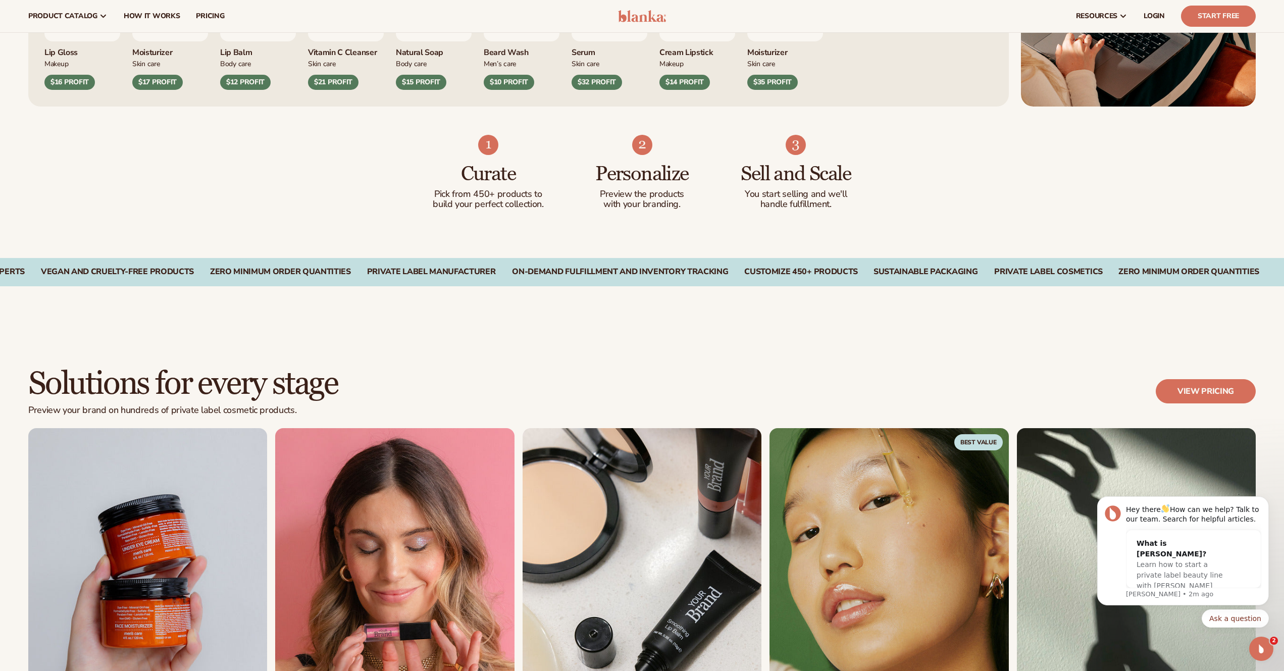
click at [671, 356] on div "Solutions for every stage Preview your brand on hundreds of private label cosme…" at bounding box center [642, 574] width 1284 height 495
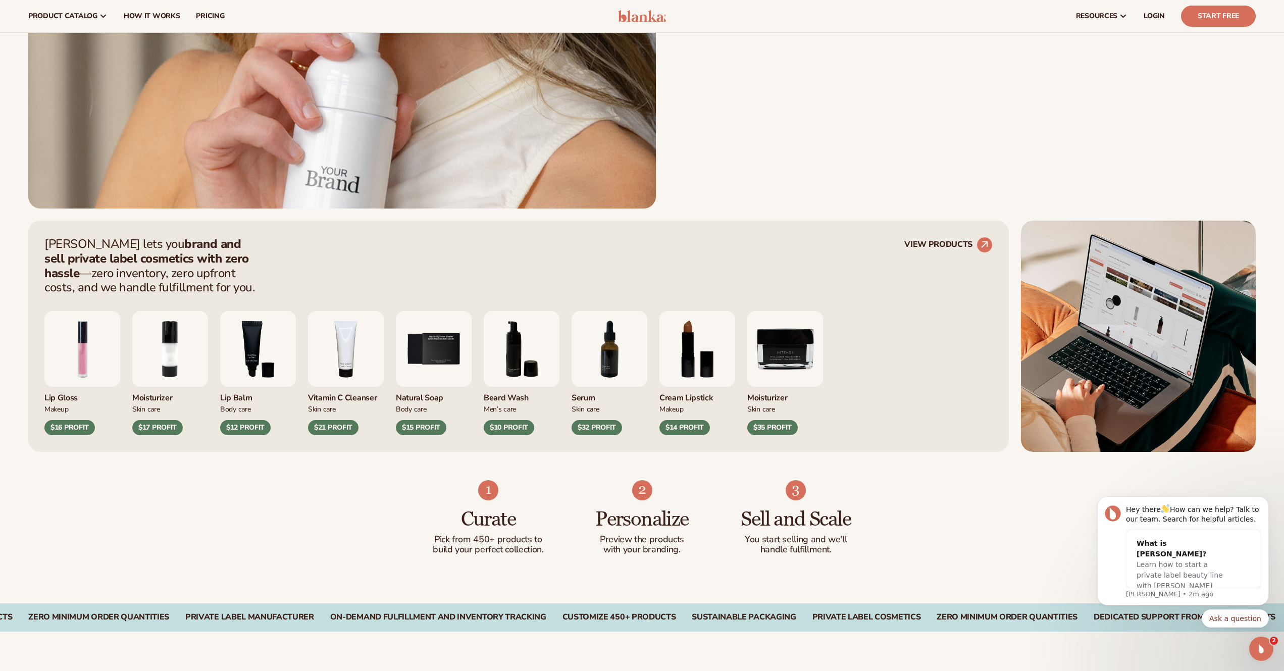
scroll to position [464, 0]
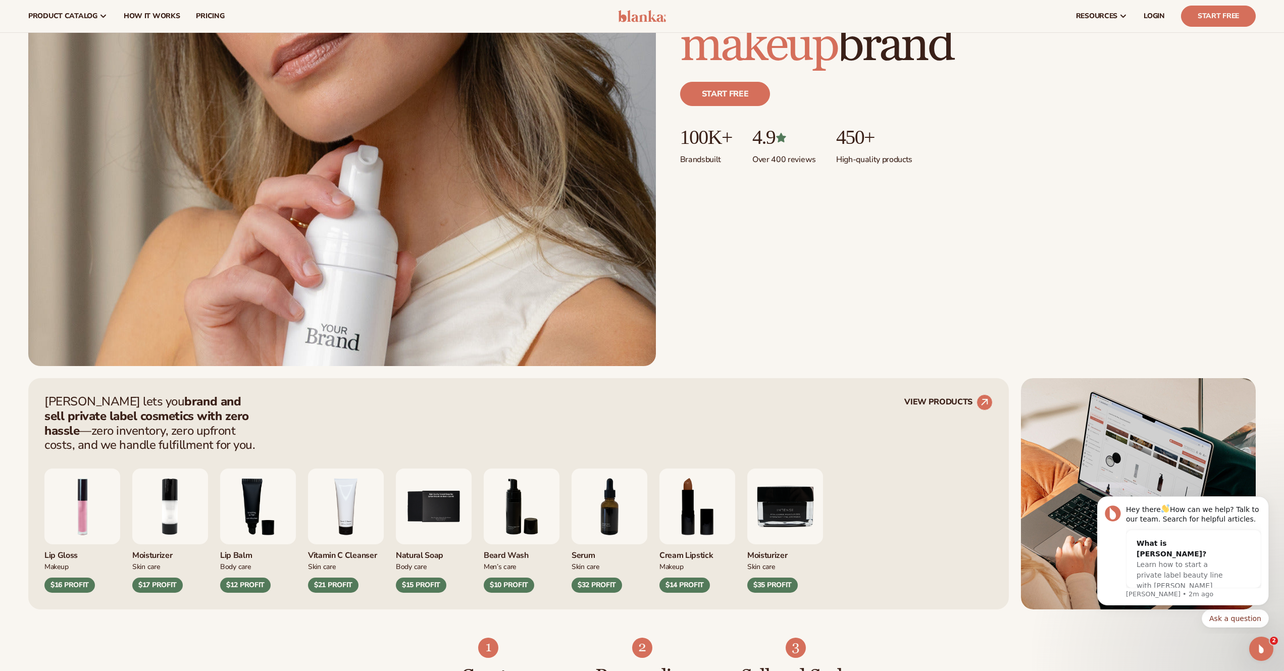
scroll to position [313, 0]
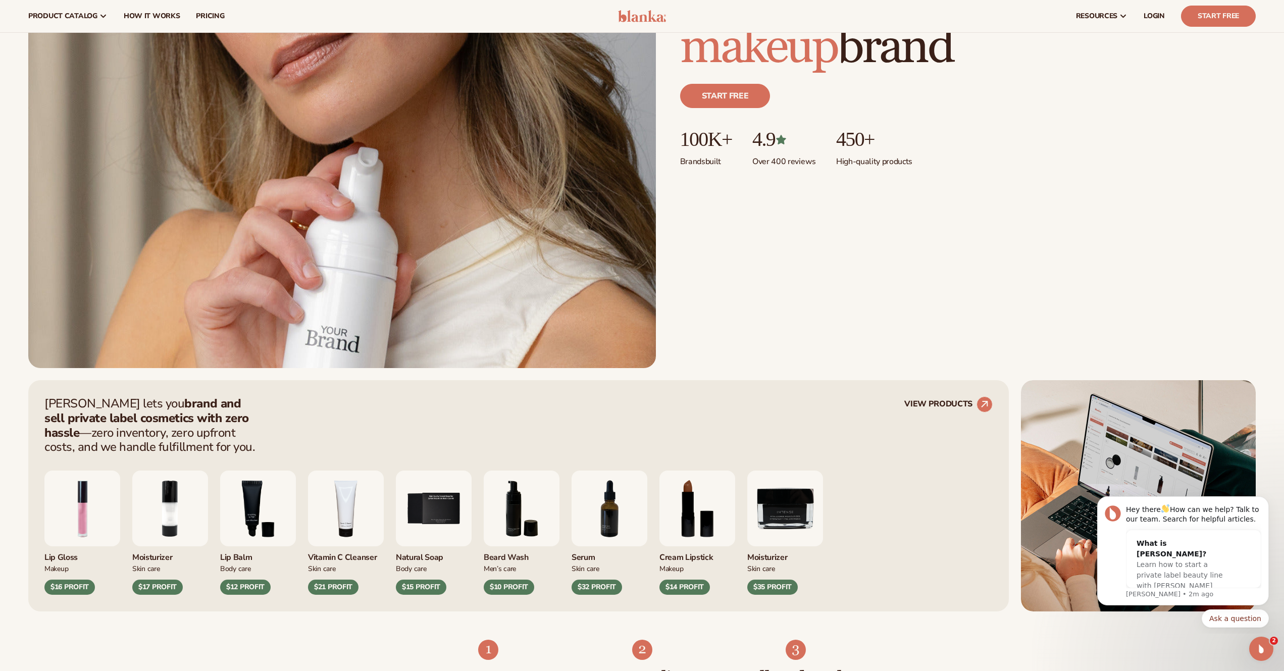
click at [855, 331] on div "Just add your brand. Blanka handles the rest. beauty,[MEDICAL_DATA],wellness,ma…" at bounding box center [642, 58] width 1228 height 620
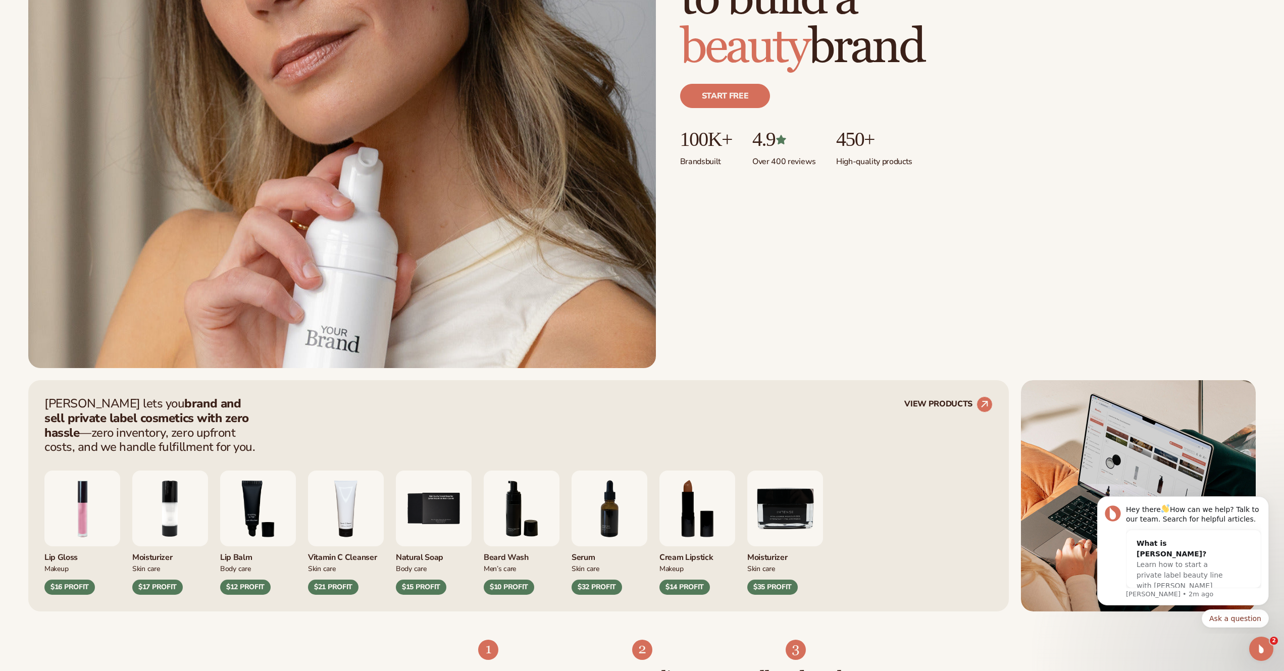
scroll to position [414, 0]
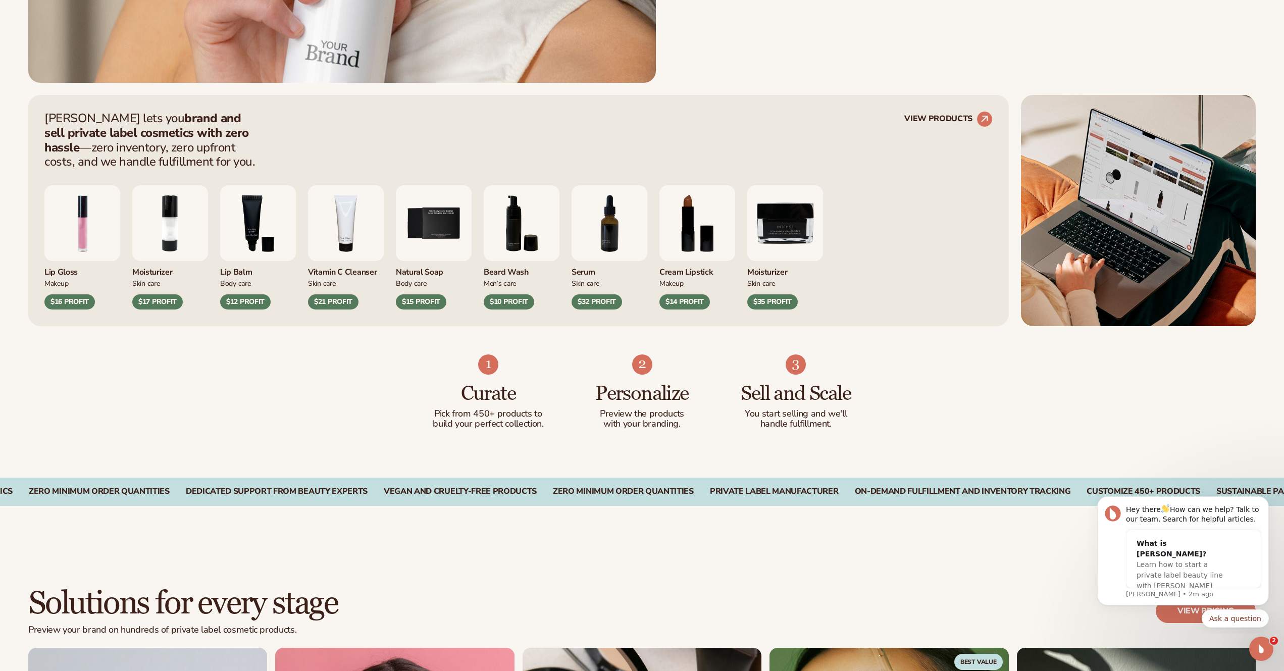
scroll to position [616, 0]
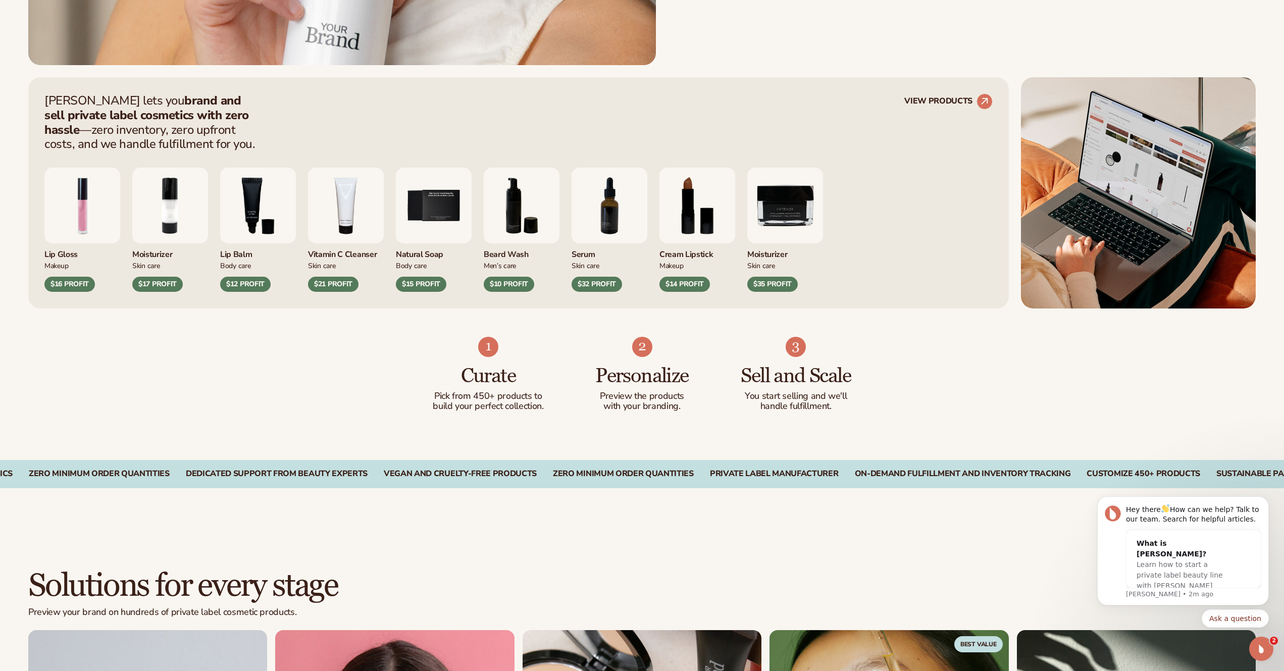
click at [934, 393] on div "Curate Pick from 450+ products to build your perfect collection. Personalize Pr…" at bounding box center [642, 385] width 1284 height 152
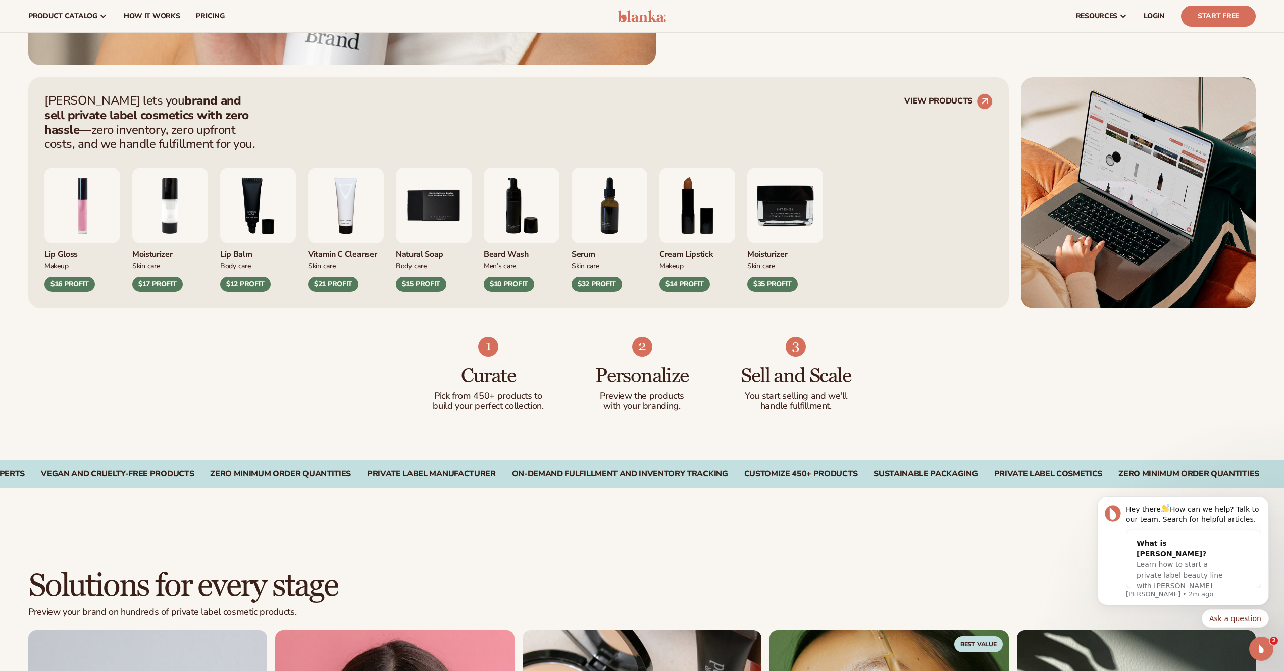
scroll to position [565, 0]
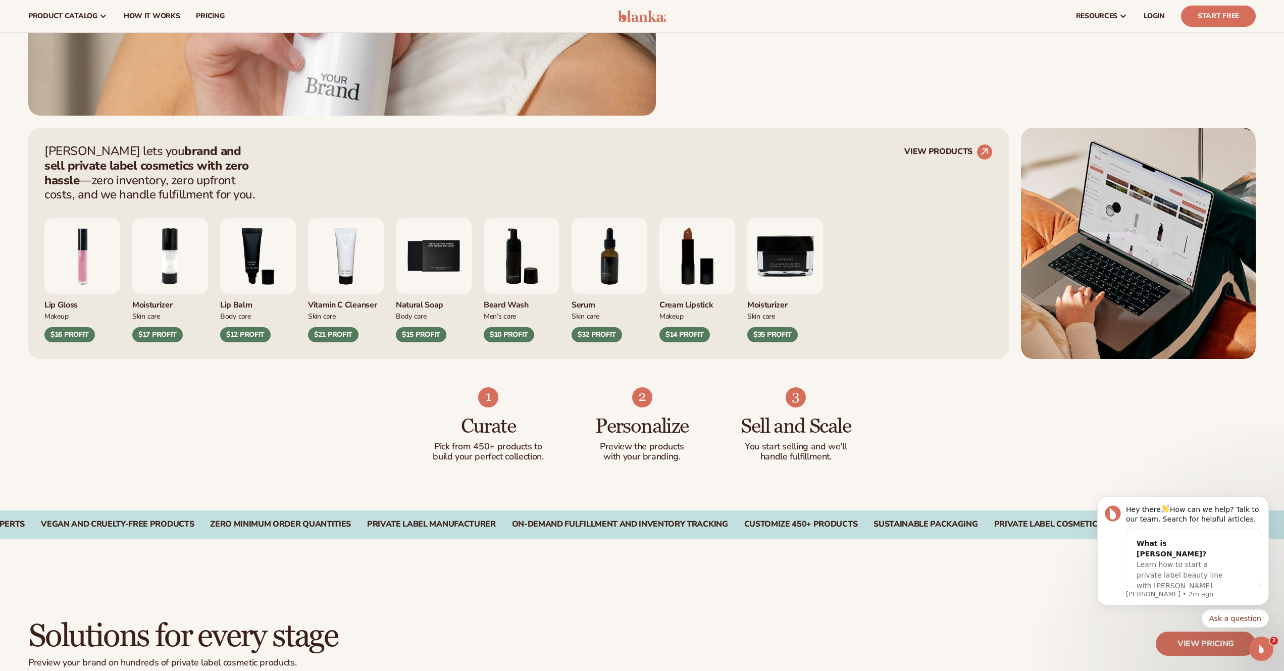
click at [942, 400] on div "Curate Pick from 450+ products to build your perfect collection. Personalize Pr…" at bounding box center [642, 435] width 1284 height 152
drag, startPoint x: 859, startPoint y: 466, endPoint x: 773, endPoint y: 410, distance: 103.2
click at [773, 410] on div "Curate Pick from 450+ products to build your perfect collection. Personalize Pr…" at bounding box center [642, 435] width 1284 height 152
copy div "and Scale You start selling and we'll handle fulfillment."
click at [980, 433] on div "Curate Pick from 450+ products to build your perfect collection. Personalize Pr…" at bounding box center [642, 435] width 1284 height 152
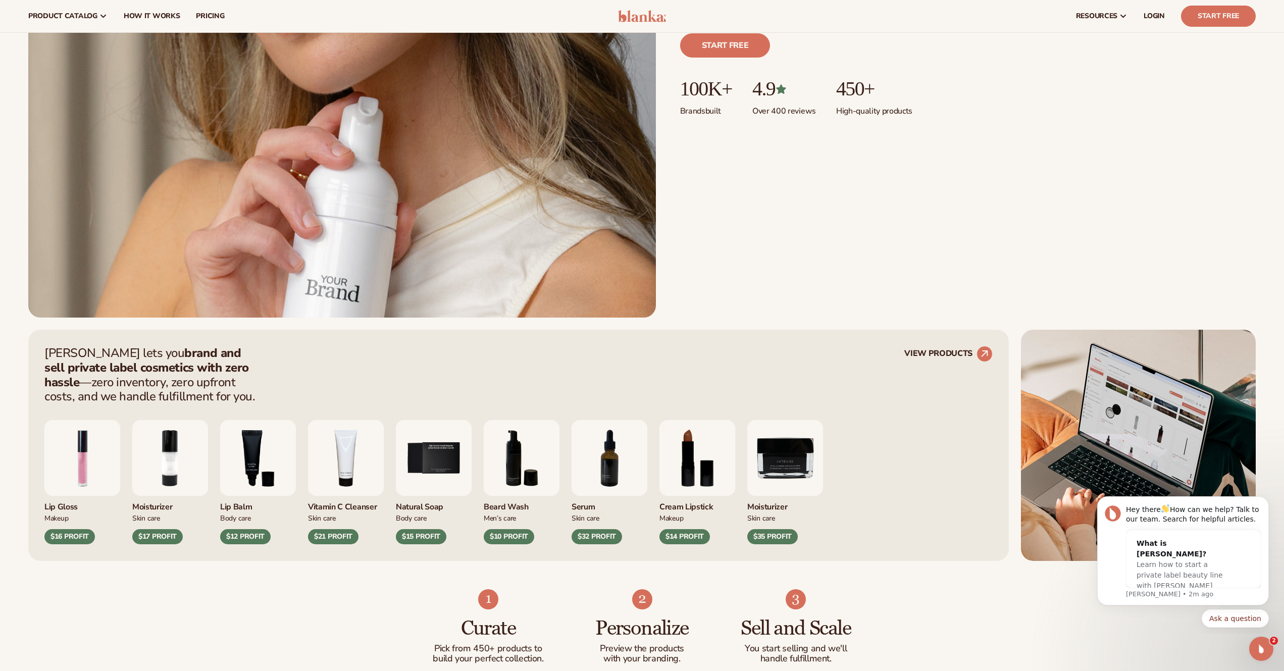
click at [845, 290] on div "Just add your brand. Blanka handles the rest. beauty,[MEDICAL_DATA],wellness,ma…" at bounding box center [642, 8] width 1228 height 620
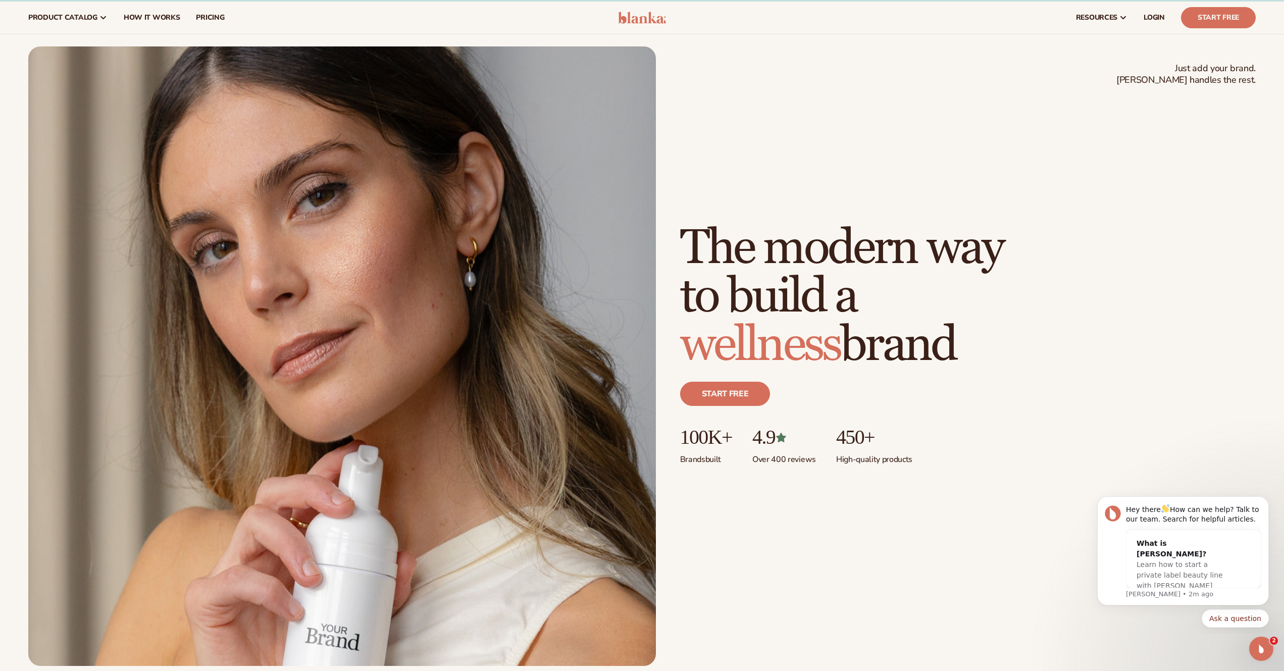
scroll to position [0, 0]
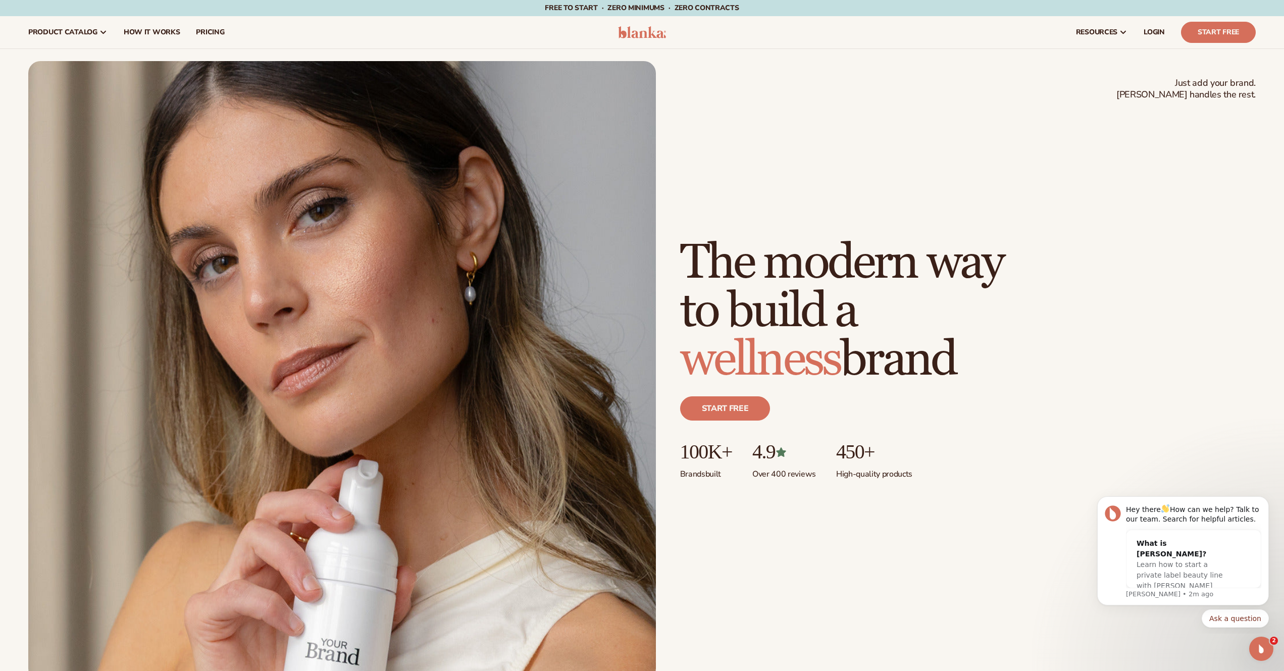
click at [1046, 289] on div "Just add your brand. Blanka handles the rest. beauty,[MEDICAL_DATA],wellness,ma…" at bounding box center [968, 371] width 576 height 265
click at [890, 146] on div "Just add your brand. Blanka handles the rest. beauty,[MEDICAL_DATA],wellness,ma…" at bounding box center [642, 371] width 1228 height 620
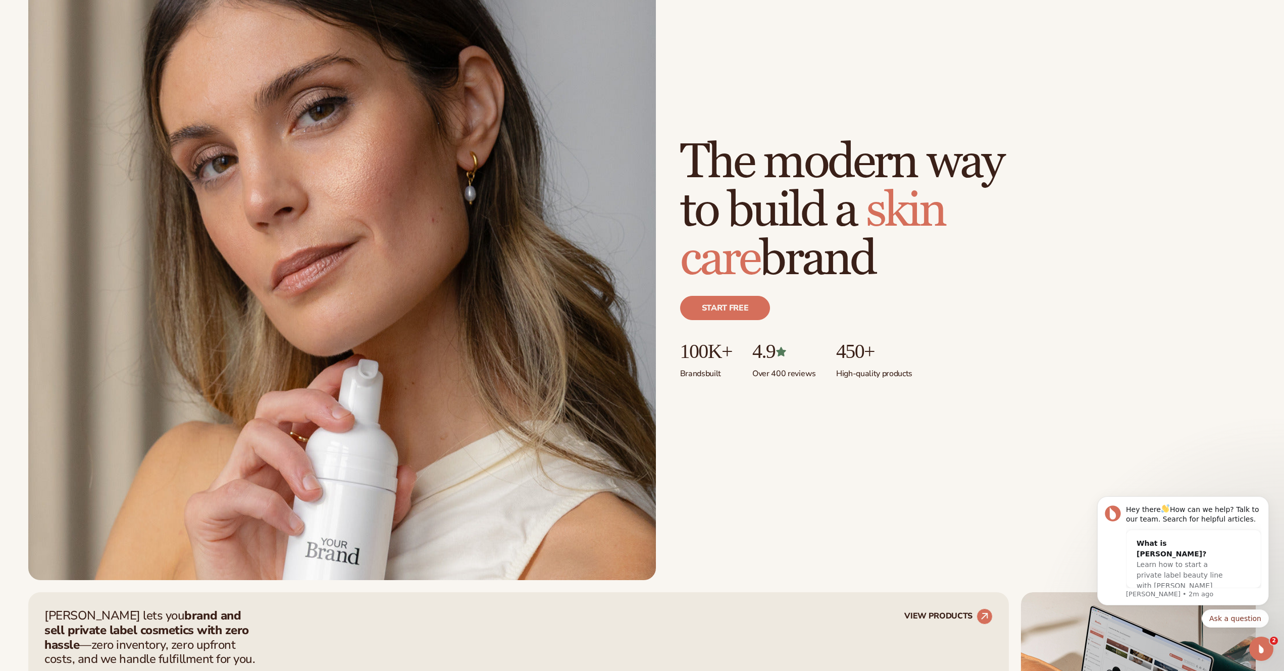
scroll to position [101, 0]
click at [867, 493] on div "Just add your brand. Blanka handles the rest. beauty,[MEDICAL_DATA],wellness,ma…" at bounding box center [642, 270] width 1228 height 620
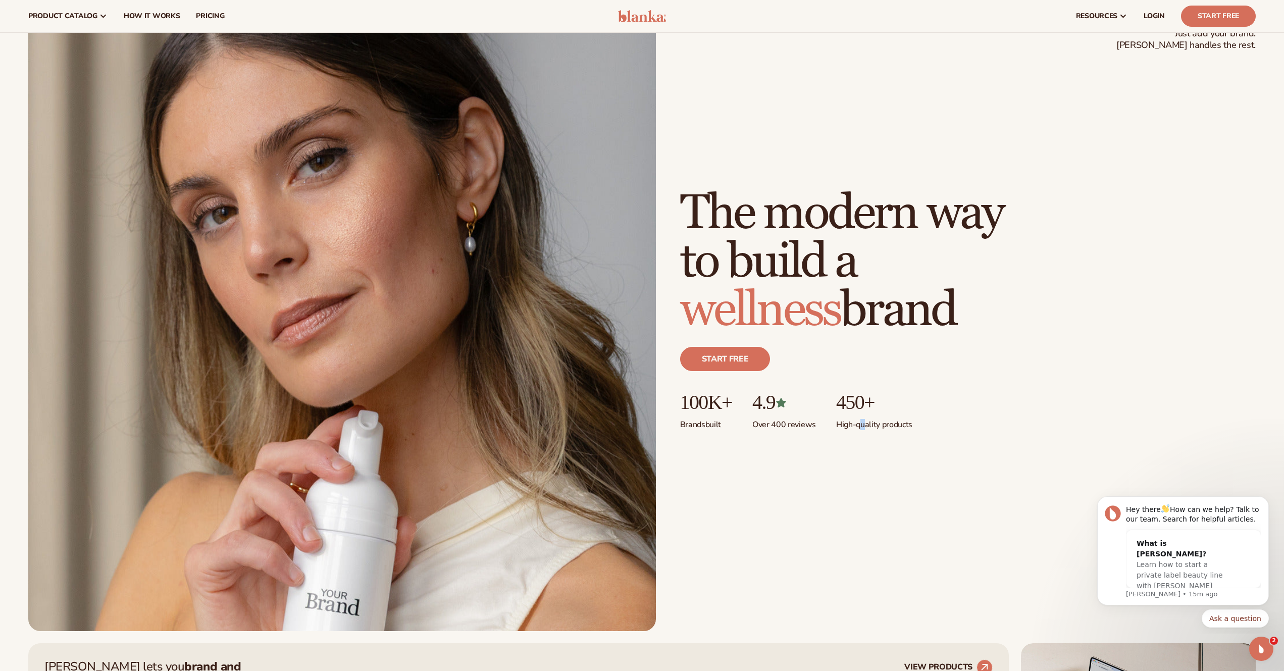
scroll to position [0, 0]
